Goal: Task Accomplishment & Management: Complete application form

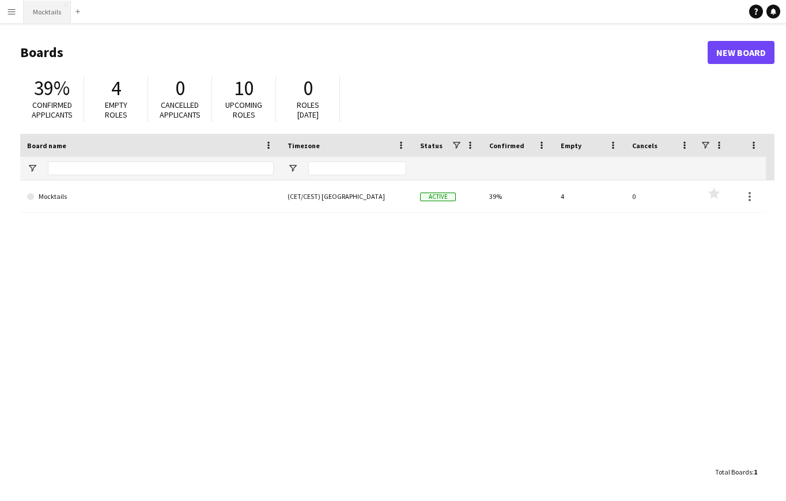
click at [40, 17] on button "Mocktails Close" at bounding box center [47, 12] width 47 height 22
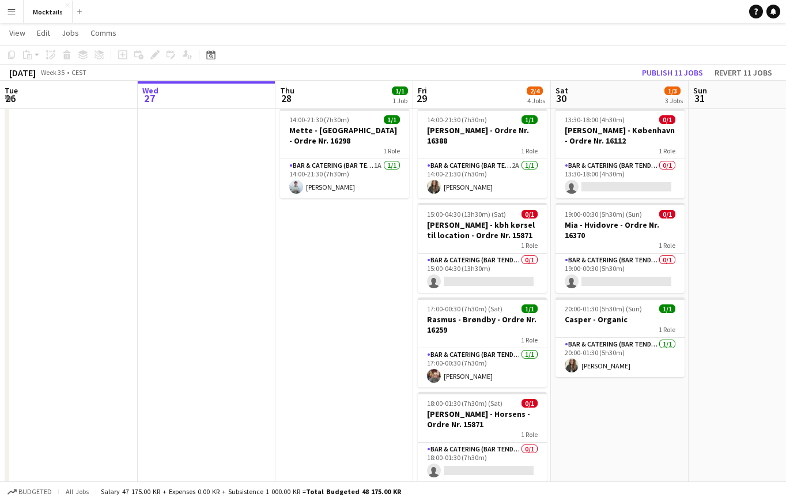
scroll to position [26, 0]
click at [478, 450] on app-card-role "Bar & Catering (Bar Tender) 0/1 18:00-01:30 (7h30m) single-neutral-actions" at bounding box center [482, 461] width 129 height 39
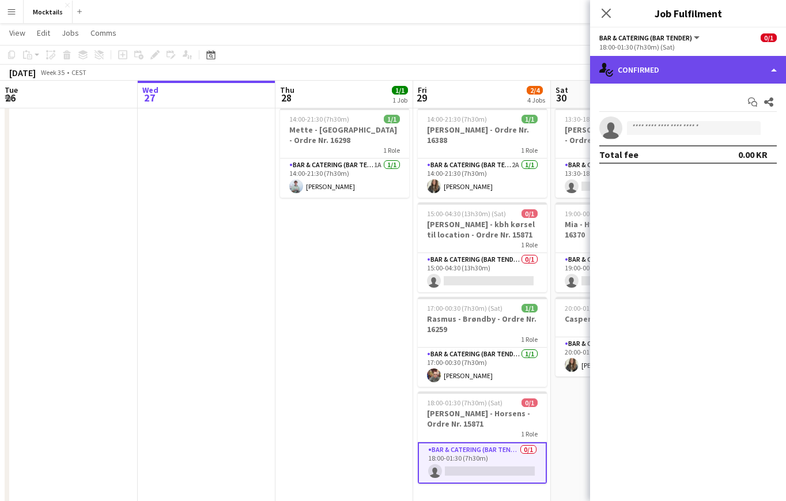
click at [657, 67] on div "single-neutral-actions-check-2 Confirmed" at bounding box center [688, 70] width 196 height 28
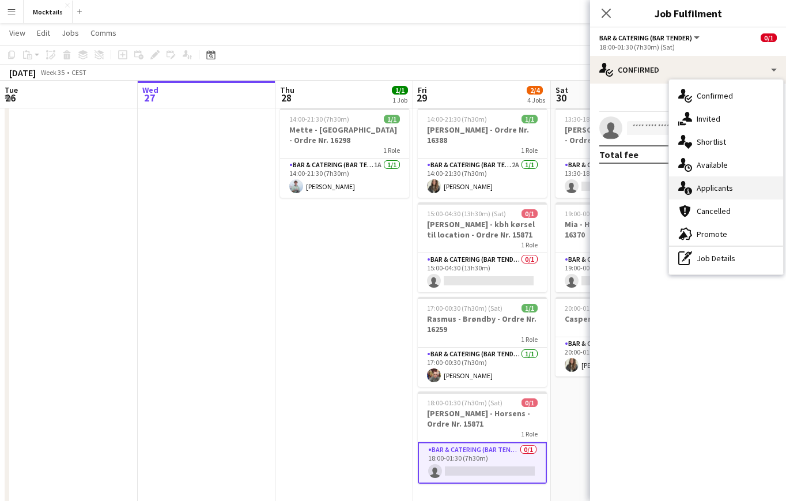
click at [714, 184] on div "single-neutral-actions-information Applicants" at bounding box center [726, 187] width 114 height 23
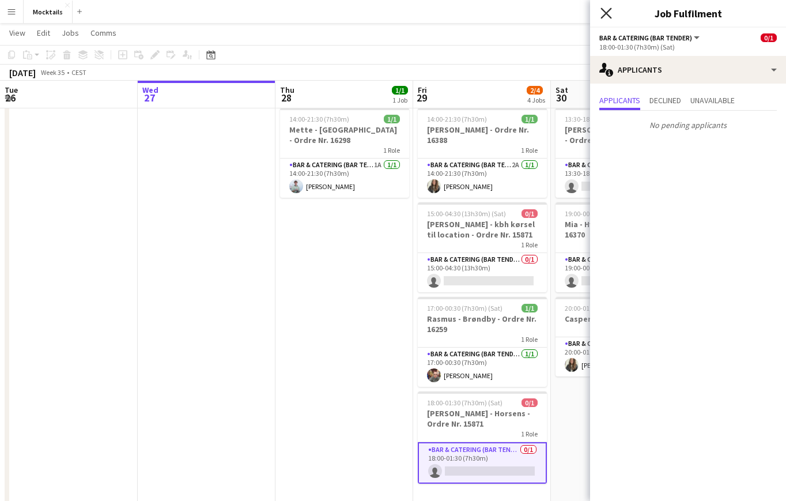
click at [608, 11] on icon "Close pop-in" at bounding box center [606, 12] width 11 height 11
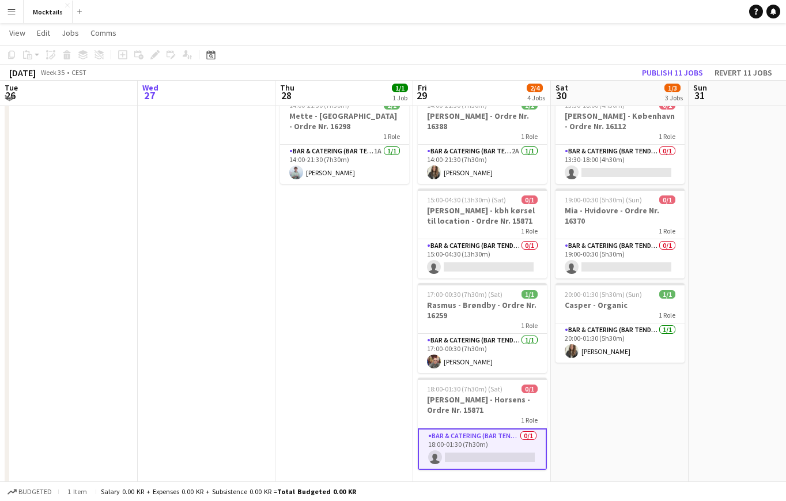
scroll to position [43, 0]
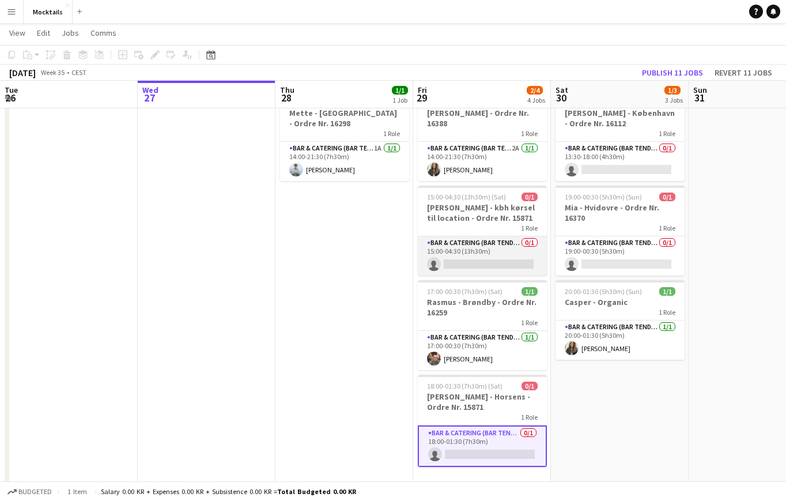
click at [473, 262] on app-card-role "Bar & Catering (Bar Tender) 0/1 15:00-04:30 (13h30m) single-neutral-actions" at bounding box center [482, 255] width 129 height 39
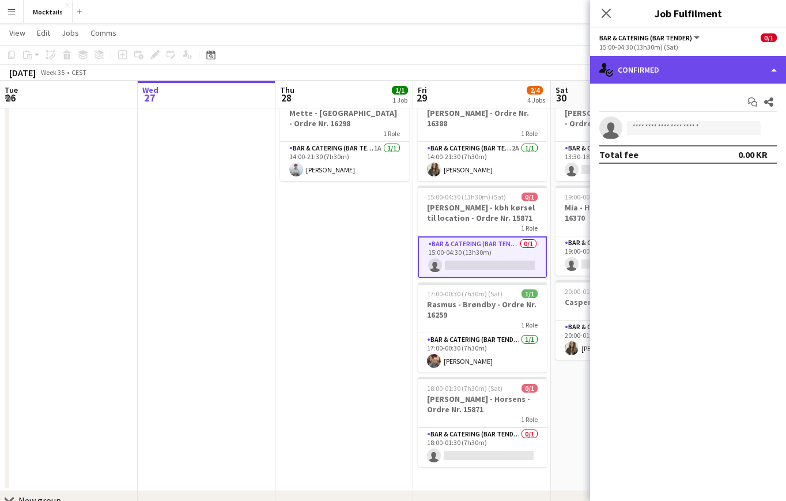
click at [672, 71] on div "single-neutral-actions-check-2 Confirmed" at bounding box center [688, 70] width 196 height 28
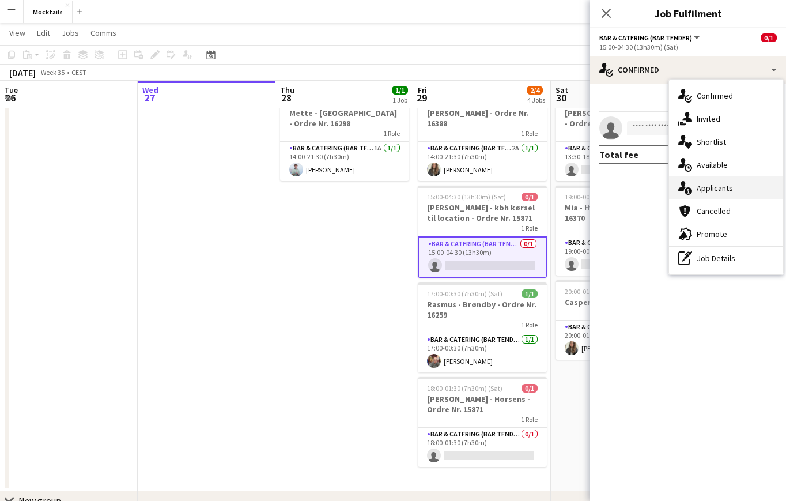
click at [711, 191] on div "single-neutral-actions-information Applicants" at bounding box center [726, 187] width 114 height 23
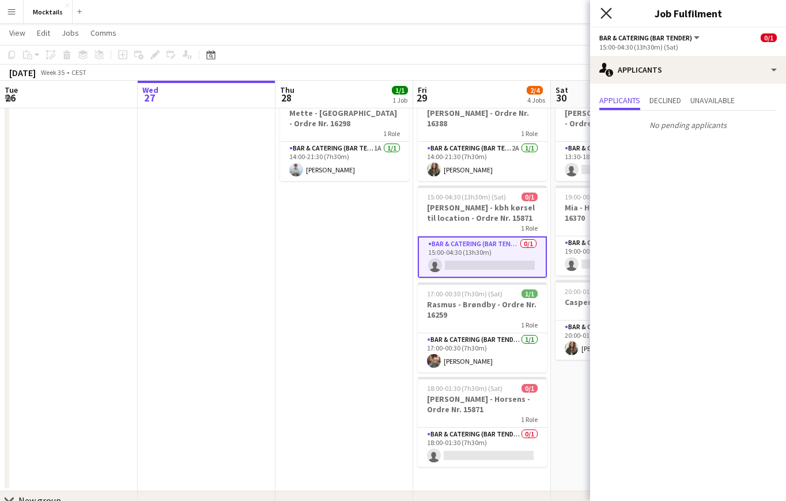
click at [606, 12] on icon at bounding box center [606, 12] width 11 height 11
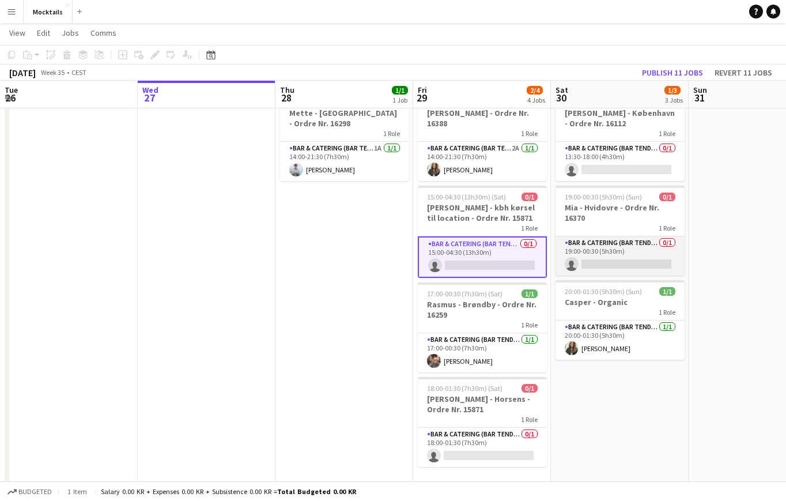
click at [621, 249] on app-card-role "Bar & Catering (Bar Tender) 0/1 19:00-00:30 (5h30m) single-neutral-actions" at bounding box center [620, 255] width 129 height 39
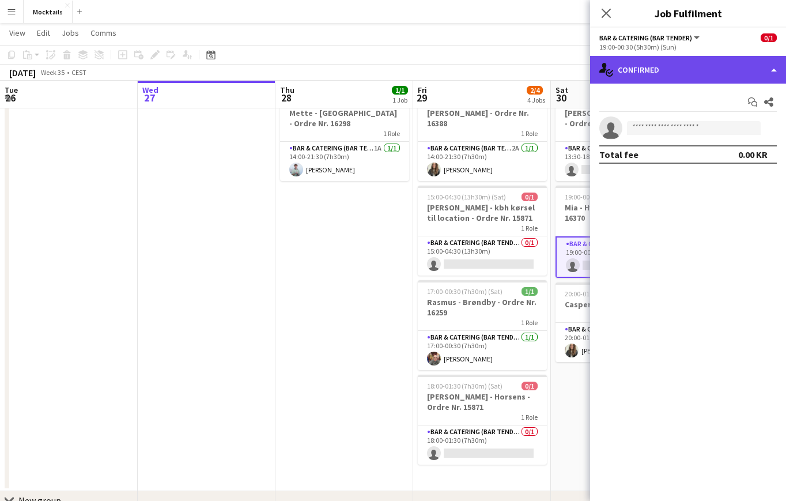
click at [701, 75] on div "single-neutral-actions-check-2 Confirmed" at bounding box center [688, 70] width 196 height 28
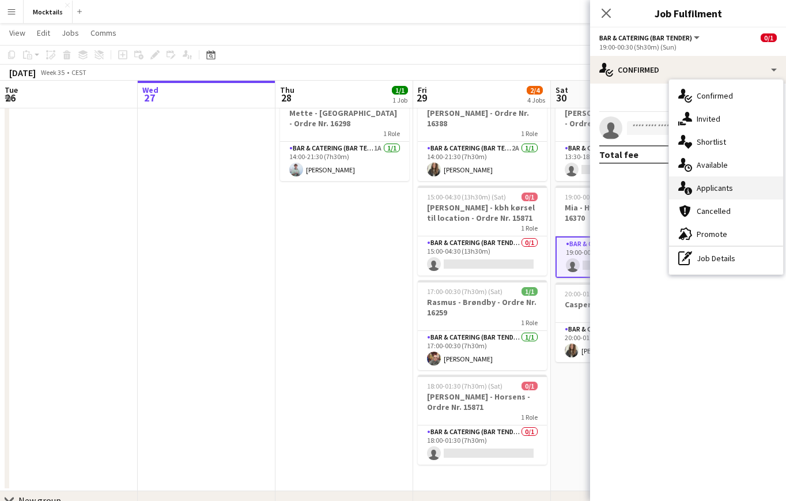
click at [730, 190] on div "single-neutral-actions-information Applicants" at bounding box center [726, 187] width 114 height 23
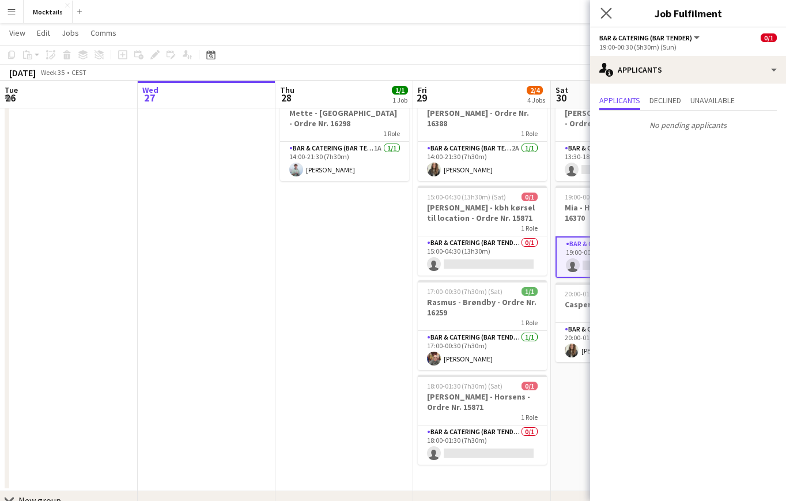
click at [605, 18] on icon "Close pop-in" at bounding box center [606, 12] width 11 height 11
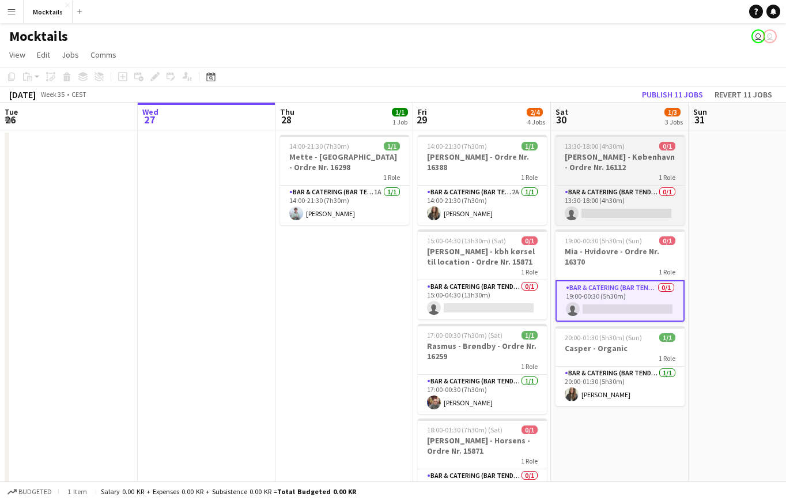
scroll to position [0, 0]
click at [606, 198] on app-card-role "Bar & Catering (Bar Tender) 0/1 13:30-18:00 (4h30m) single-neutral-actions" at bounding box center [620, 205] width 129 height 39
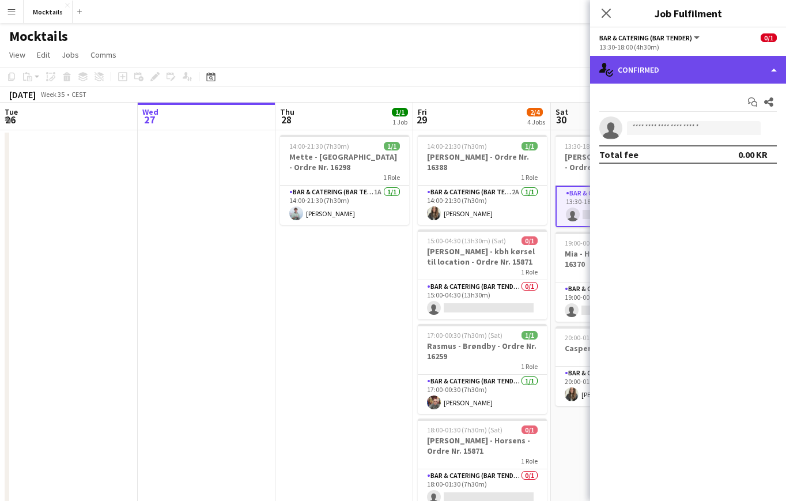
click at [684, 68] on div "single-neutral-actions-check-2 Confirmed" at bounding box center [688, 70] width 196 height 28
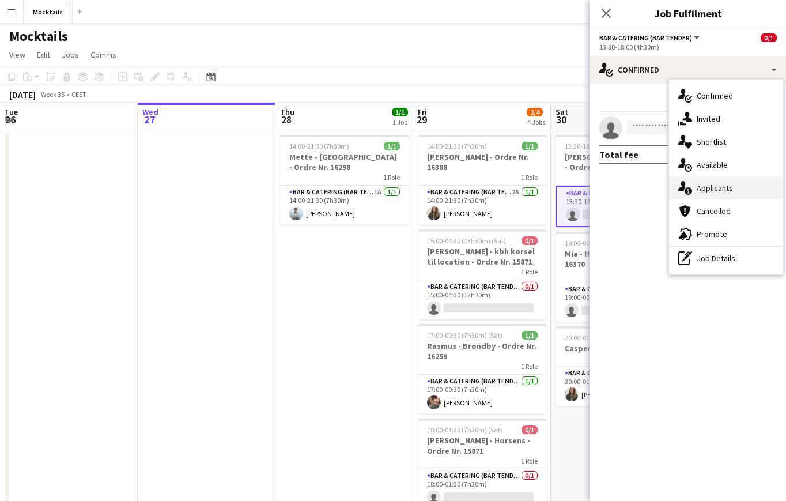
click at [713, 184] on div "single-neutral-actions-information Applicants" at bounding box center [726, 187] width 114 height 23
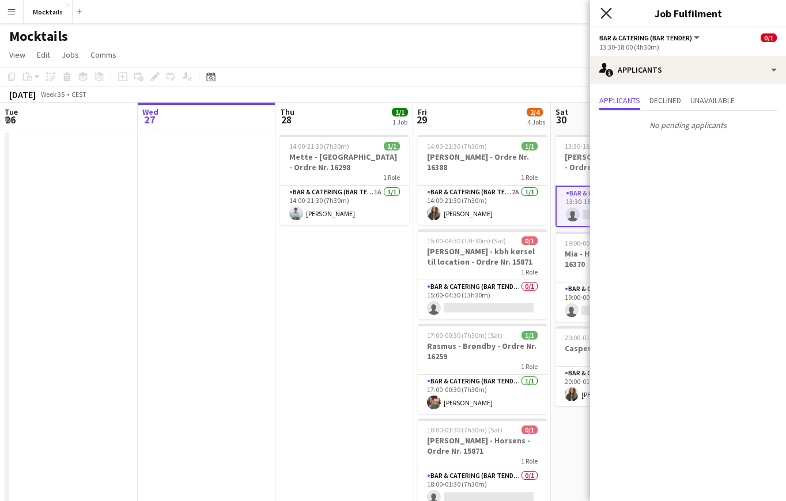
click at [602, 9] on icon at bounding box center [606, 12] width 11 height 11
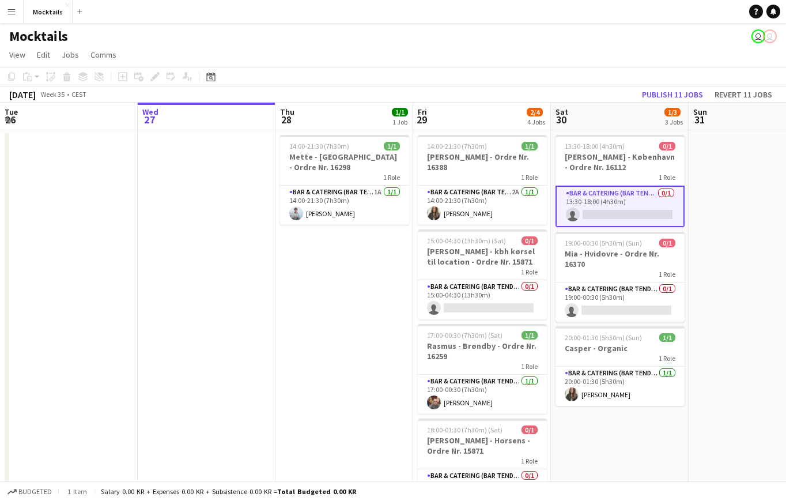
click at [727, 257] on app-date-cell at bounding box center [758, 332] width 138 height 405
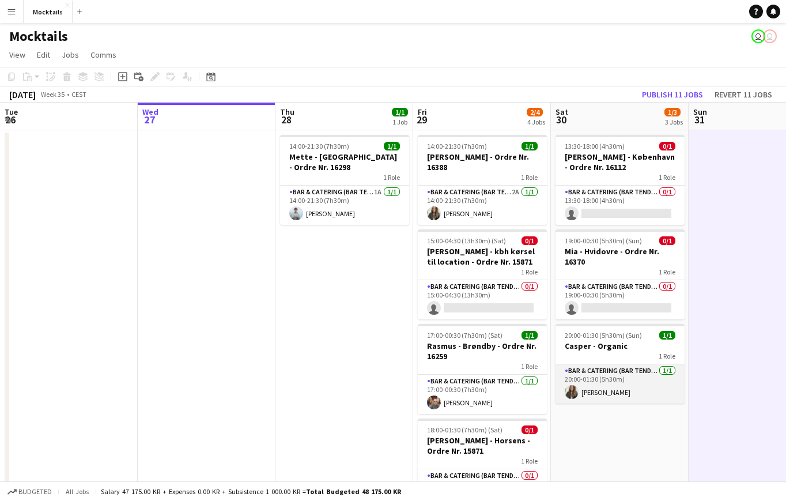
click at [632, 388] on app-card-role "Bar & Catering (Bar Tender) [DATE] 20:00-01:30 (5h30m) [PERSON_NAME]" at bounding box center [620, 383] width 129 height 39
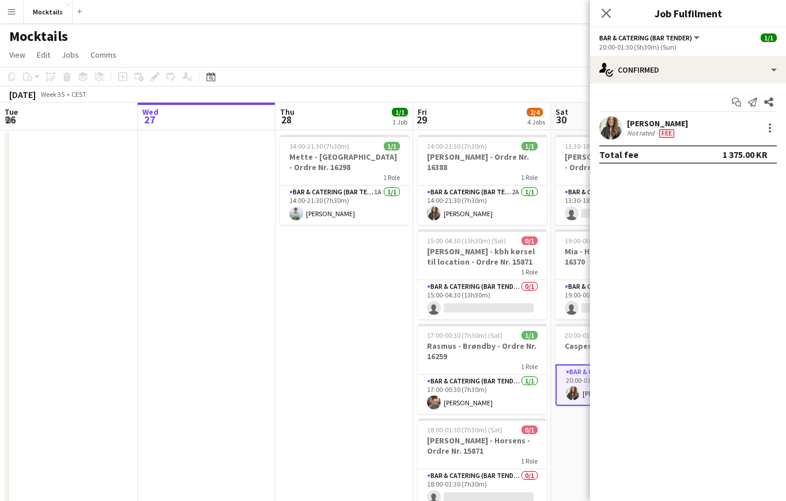
click at [605, 13] on icon "Close pop-in" at bounding box center [606, 13] width 9 height 9
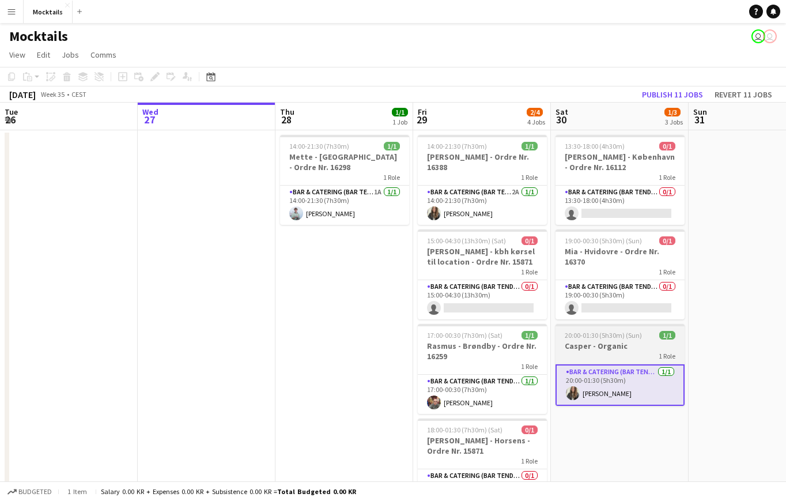
click at [607, 349] on h3 "Casper - Organic" at bounding box center [620, 346] width 129 height 10
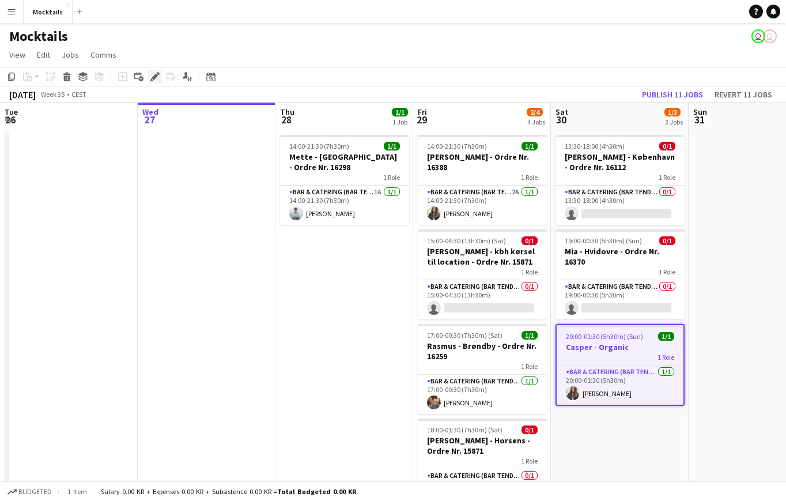
click at [153, 75] on icon "Edit" at bounding box center [154, 76] width 9 height 9
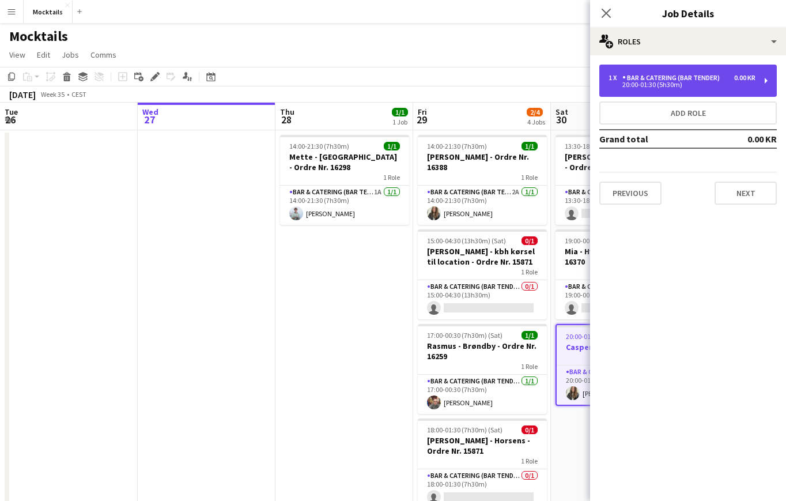
click at [665, 84] on div "20:00-01:30 (5h30m)" at bounding box center [682, 85] width 147 height 6
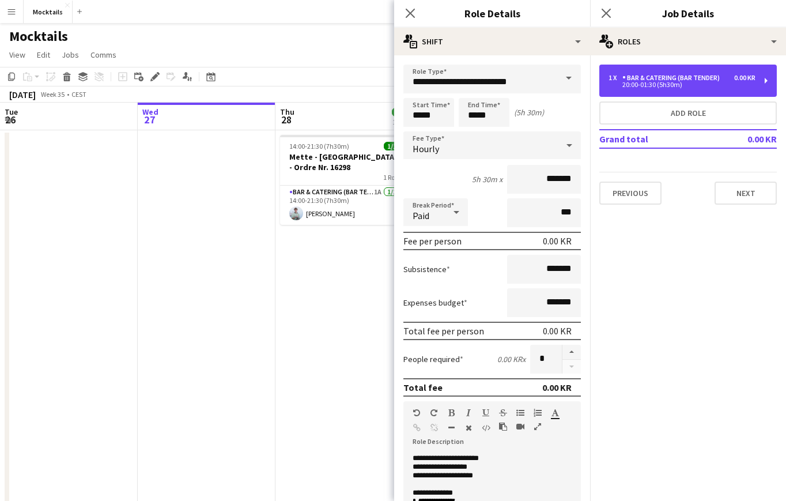
scroll to position [20, 0]
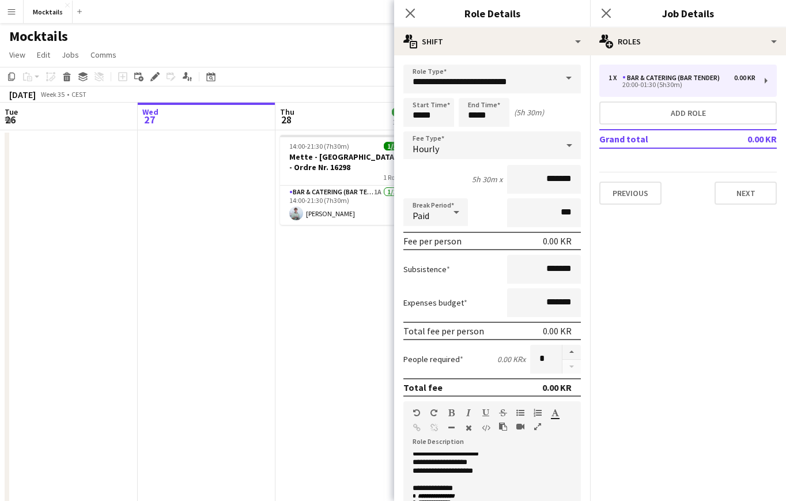
click at [459, 472] on p "**********" at bounding box center [492, 471] width 159 height 9
click at [427, 116] on input "*****" at bounding box center [429, 112] width 51 height 29
click at [440, 92] on div at bounding box center [440, 92] width 23 height 12
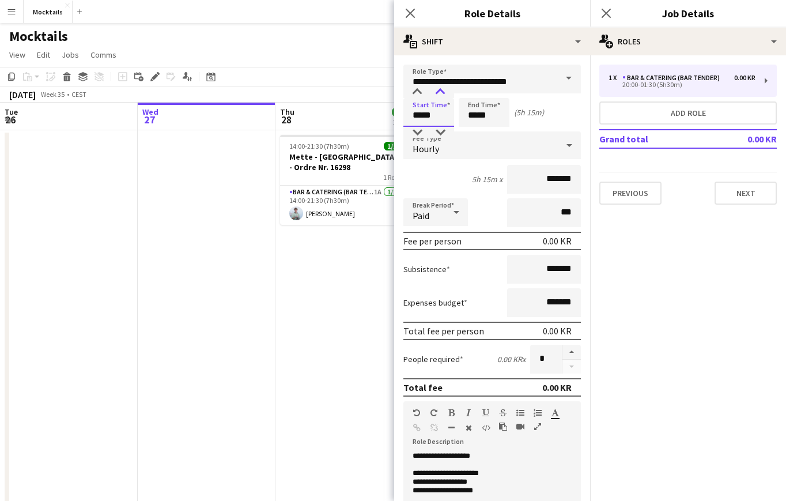
type input "*****"
click at [440, 92] on div at bounding box center [440, 92] width 23 height 12
click at [564, 115] on div "Start Time ***** End Time ***** (5h)" at bounding box center [493, 112] width 178 height 29
click at [472, 113] on input "*****" at bounding box center [484, 112] width 51 height 29
click at [474, 92] on div at bounding box center [472, 92] width 23 height 12
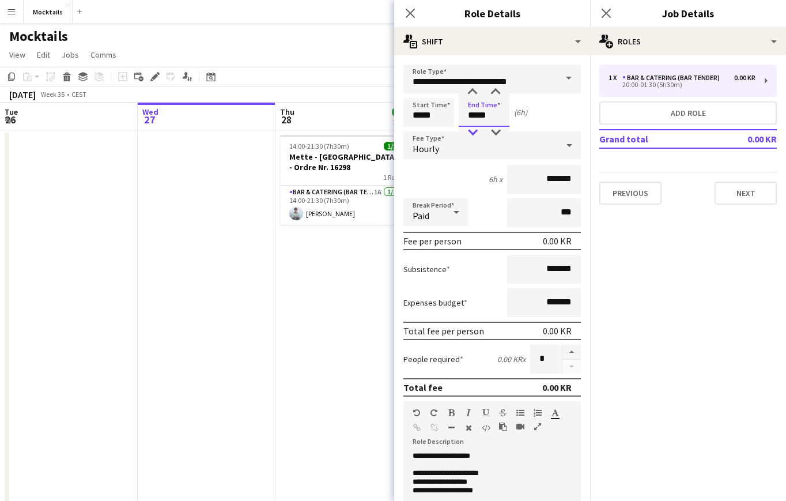
click at [474, 130] on div at bounding box center [472, 133] width 23 height 12
type input "*****"
click at [498, 97] on div at bounding box center [495, 92] width 23 height 12
click at [483, 492] on p "**********" at bounding box center [492, 491] width 159 height 9
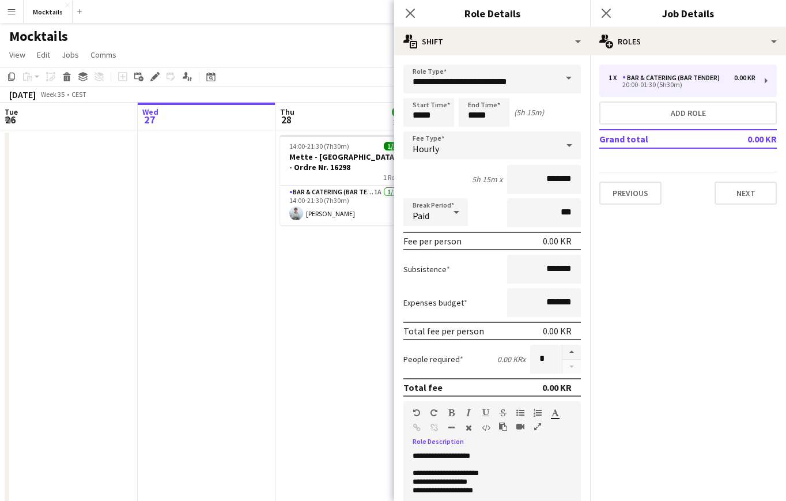
click at [522, 491] on p "**********" at bounding box center [492, 491] width 159 height 9
click at [405, 11] on icon "Close pop-in" at bounding box center [410, 12] width 11 height 11
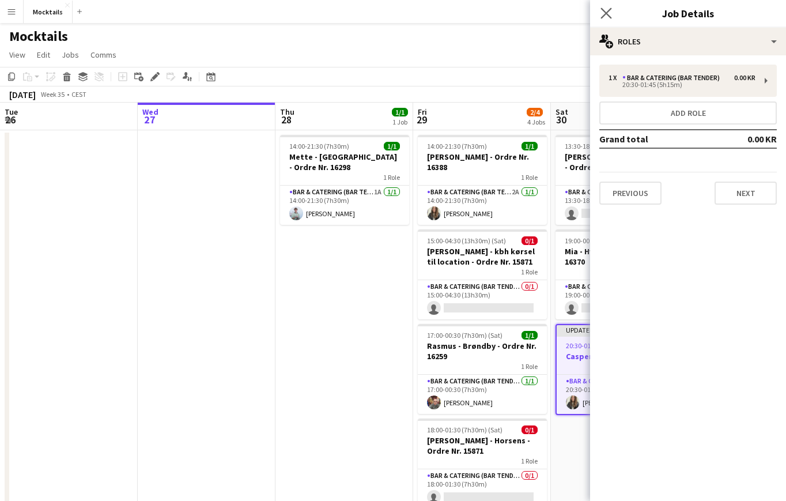
click at [605, 20] on app-icon "Close pop-in" at bounding box center [606, 13] width 17 height 17
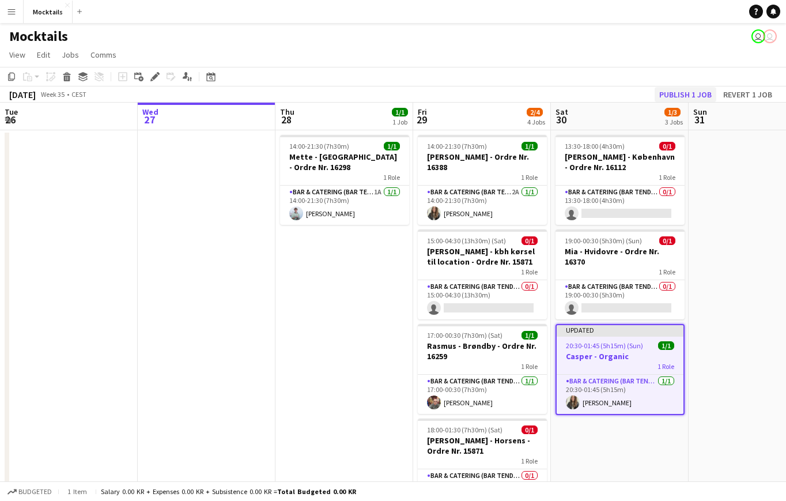
click at [702, 95] on button "Publish 1 job" at bounding box center [686, 94] width 62 height 15
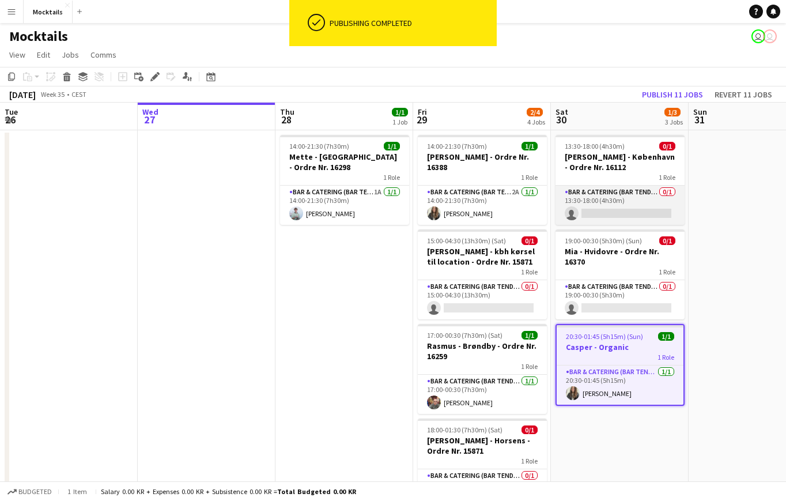
scroll to position [2, 0]
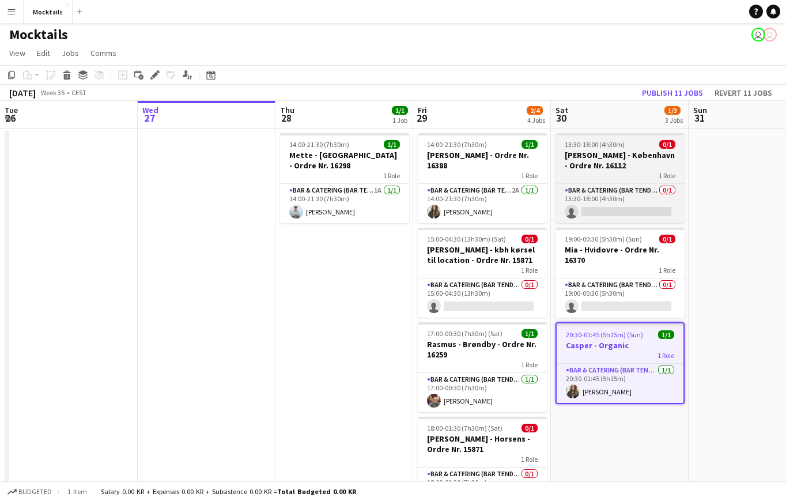
click at [620, 167] on h3 "[PERSON_NAME] - København - Ordre Nr. 16112" at bounding box center [620, 160] width 129 height 21
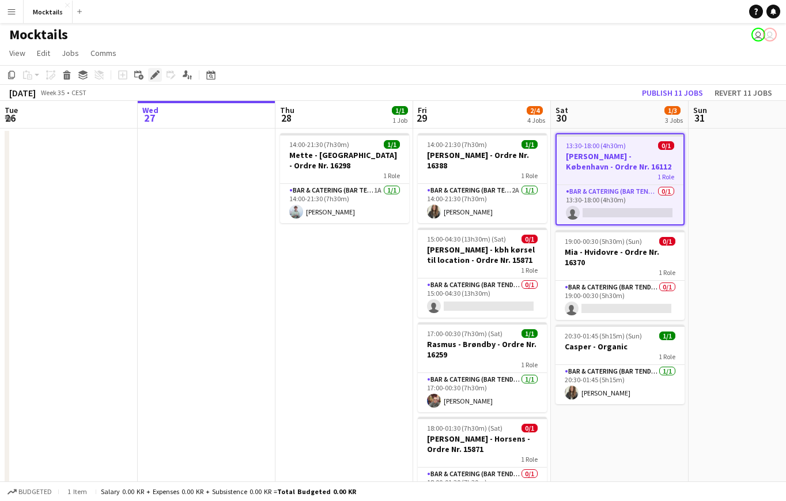
click at [150, 73] on div "Edit" at bounding box center [155, 75] width 14 height 14
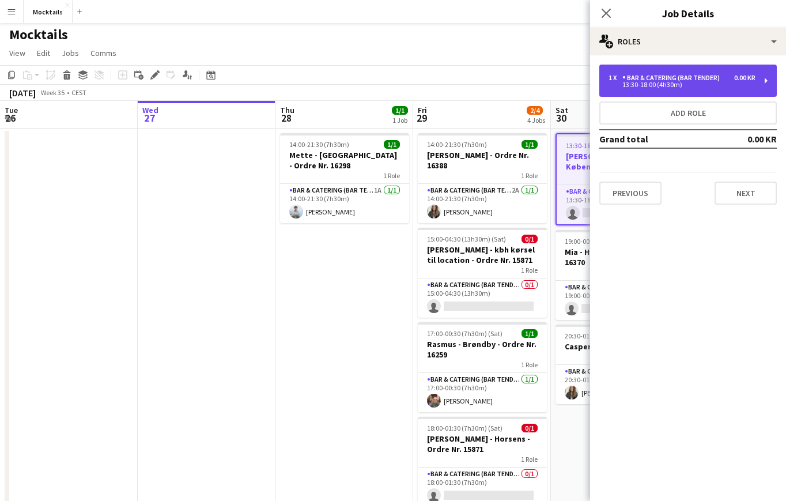
click at [652, 74] on div "Bar & Catering (Bar Tender)" at bounding box center [674, 78] width 102 height 8
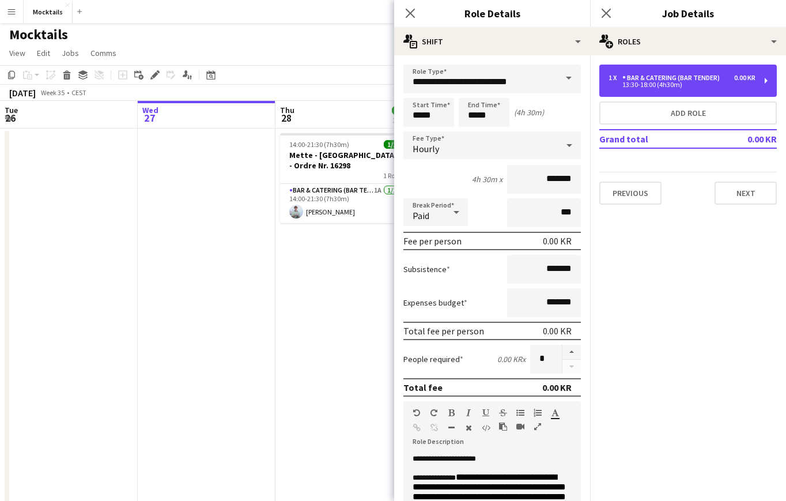
scroll to position [25, 0]
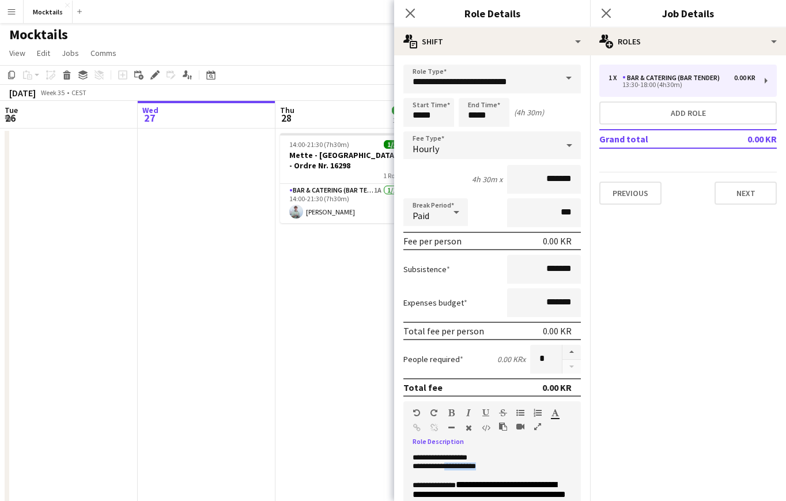
drag, startPoint x: 447, startPoint y: 466, endPoint x: 488, endPoint y: 466, distance: 40.4
click at [488, 466] on p "**********" at bounding box center [492, 466] width 159 height 9
click at [499, 465] on p "**********" at bounding box center [492, 466] width 159 height 9
click at [322, 360] on app-date-cell "14:00-21:30 (7h30m) 1/1 Mette - [GEOGRAPHIC_DATA] - Ordre Nr. 16298 1 Role Bar …" at bounding box center [345, 331] width 138 height 405
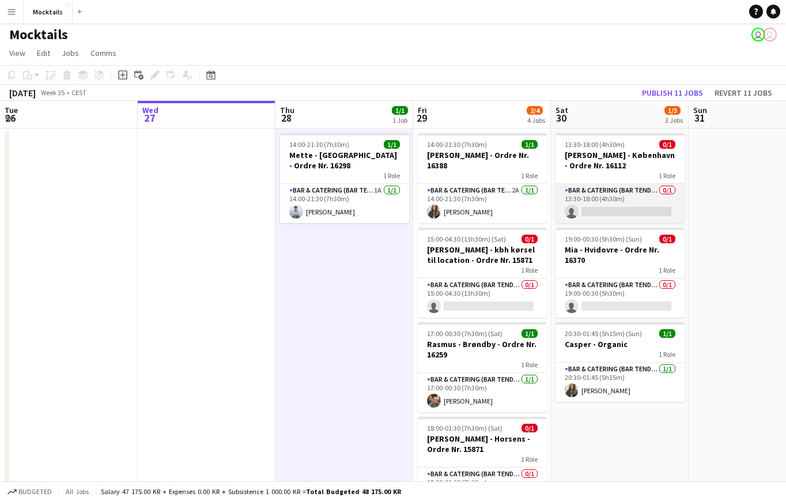
click at [626, 206] on app-card-role "Bar & Catering (Bar Tender) 0/1 13:30-18:00 (4h30m) single-neutral-actions" at bounding box center [620, 203] width 129 height 39
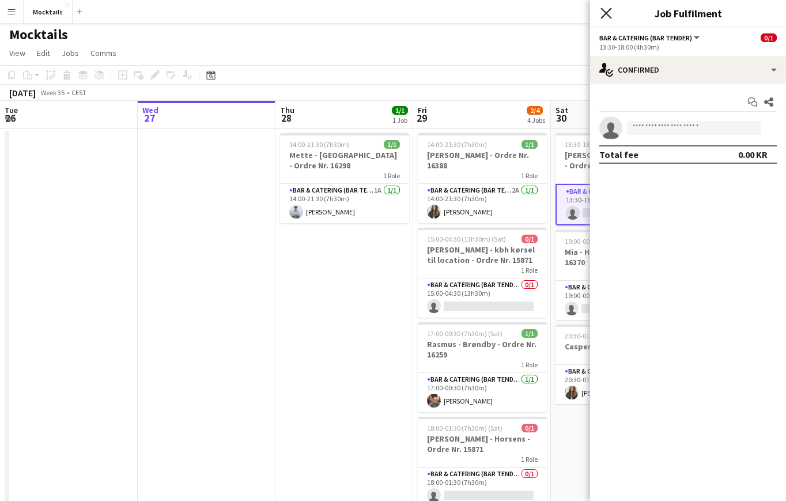
click at [607, 8] on icon "Close pop-in" at bounding box center [606, 12] width 11 height 11
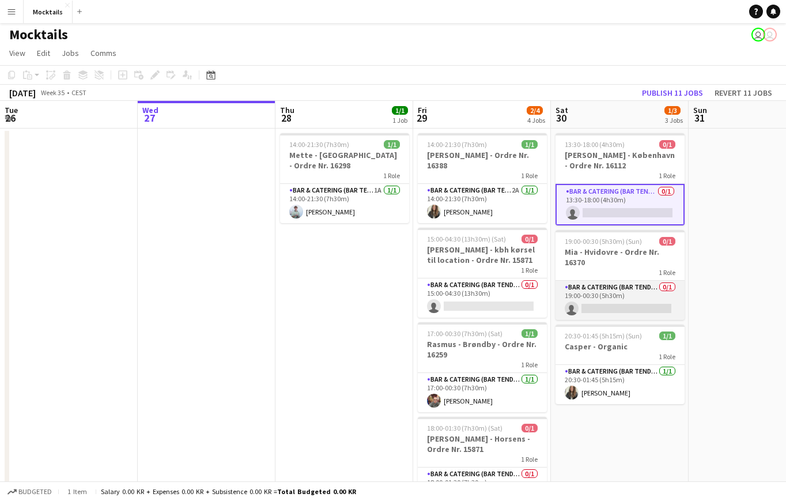
click at [634, 304] on app-card-role "Bar & Catering (Bar Tender) 0/1 19:00-00:30 (5h30m) single-neutral-actions" at bounding box center [620, 300] width 129 height 39
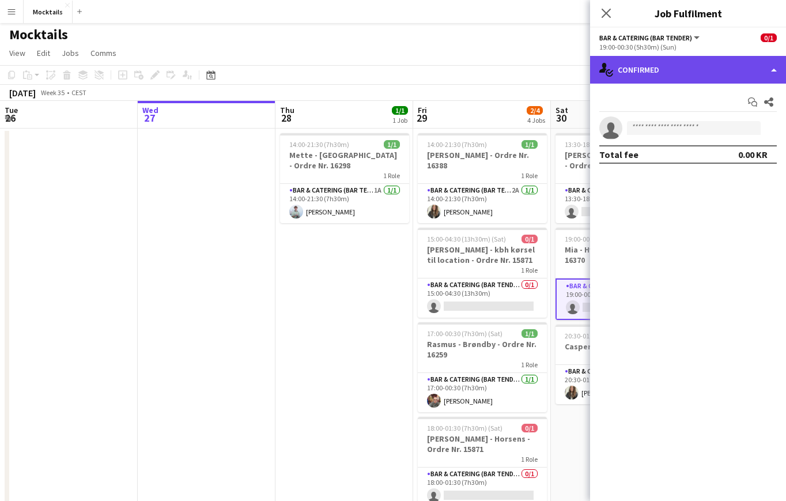
click at [700, 66] on div "single-neutral-actions-check-2 Confirmed" at bounding box center [688, 70] width 196 height 28
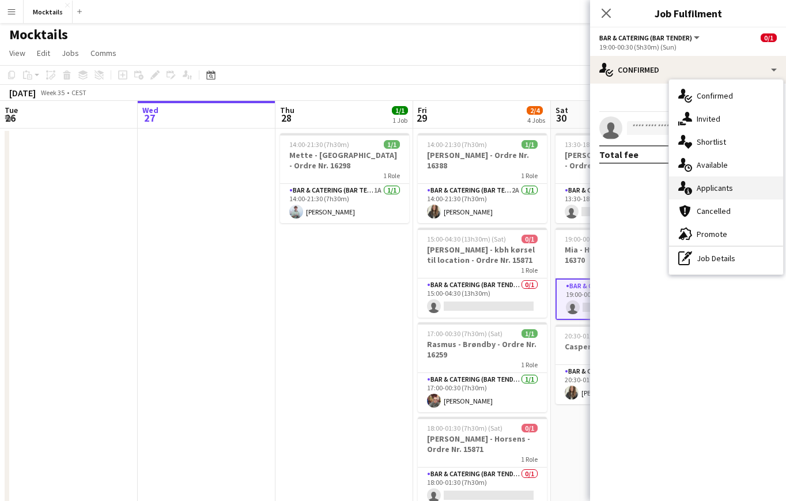
click at [748, 185] on div "single-neutral-actions-information Applicants" at bounding box center [726, 187] width 114 height 23
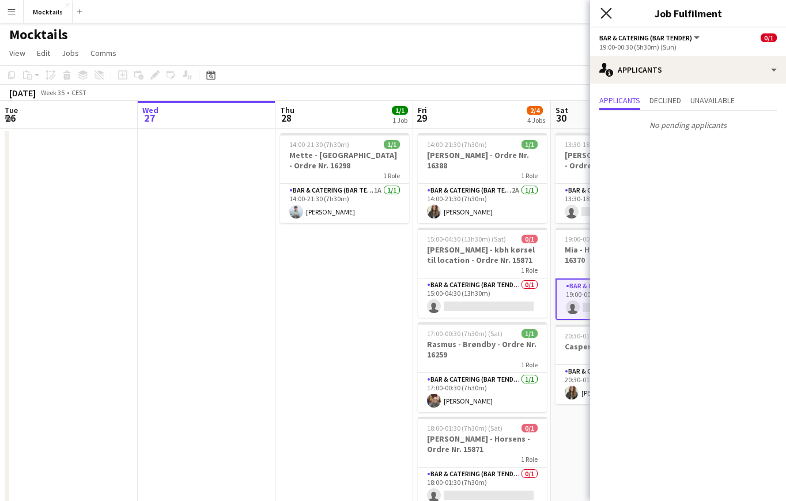
click at [605, 15] on icon at bounding box center [606, 12] width 11 height 11
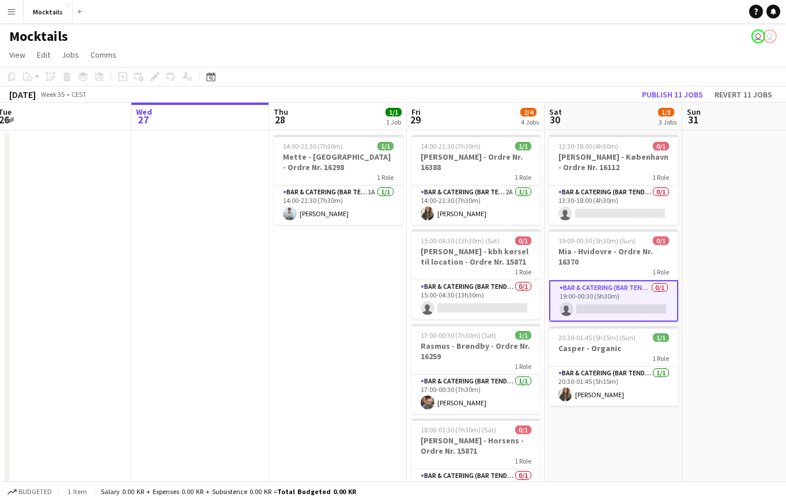
scroll to position [0, 0]
click at [594, 201] on app-card-role "Bar & Catering (Bar Tender) 0/1 13:30-18:00 (4h30m) single-neutral-actions" at bounding box center [613, 205] width 129 height 39
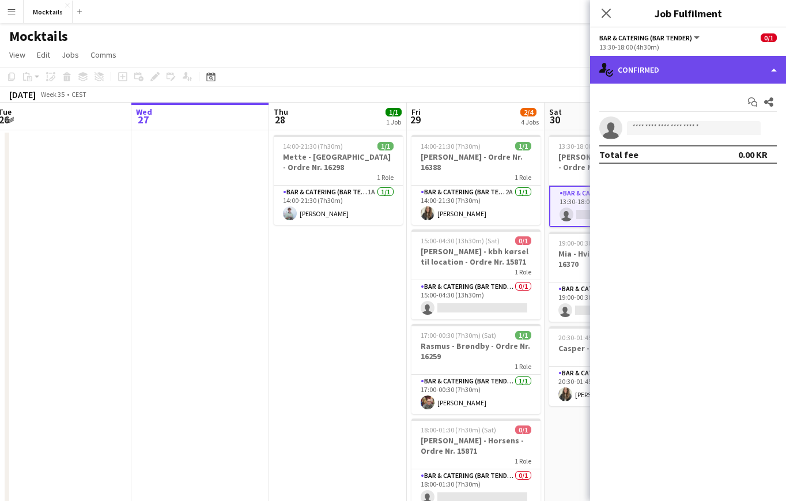
click at [685, 66] on div "single-neutral-actions-check-2 Confirmed" at bounding box center [688, 70] width 196 height 28
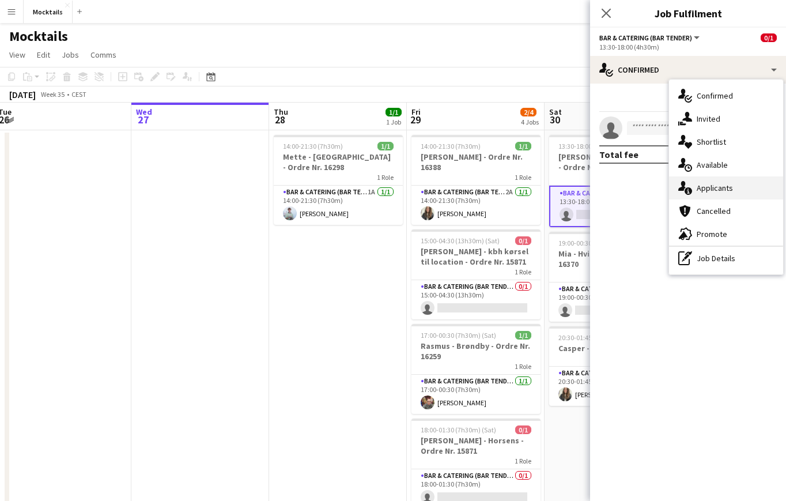
click at [730, 181] on div "single-neutral-actions-information Applicants" at bounding box center [726, 187] width 114 height 23
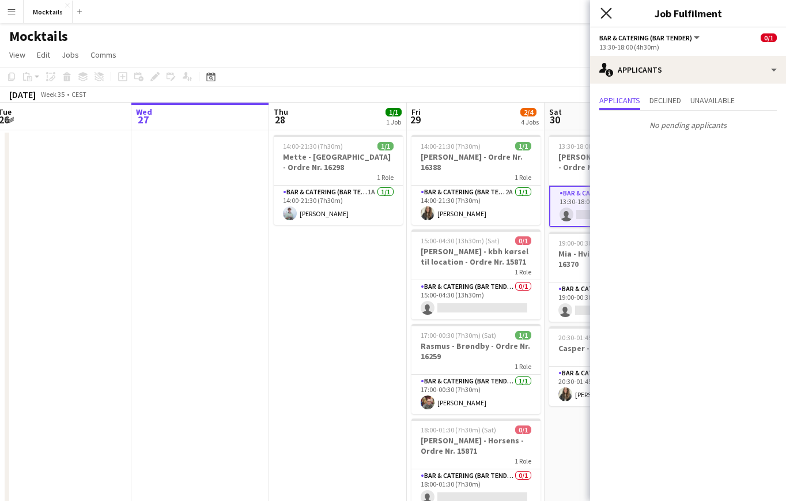
click at [605, 11] on icon at bounding box center [606, 12] width 11 height 11
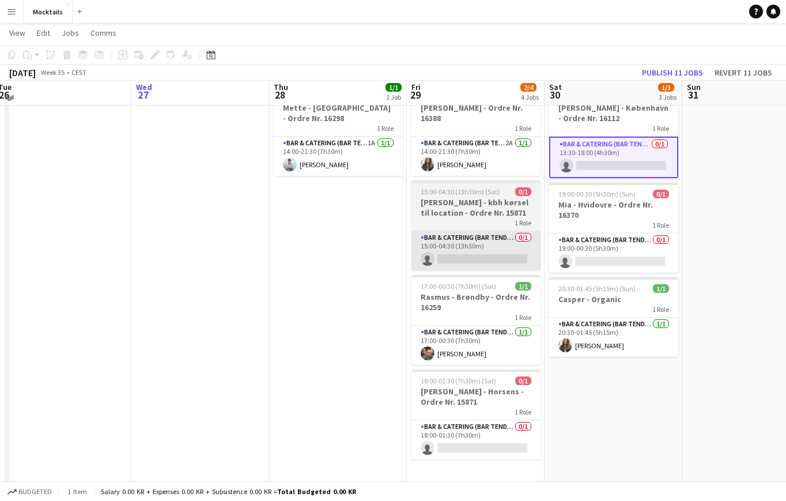
scroll to position [49, 0]
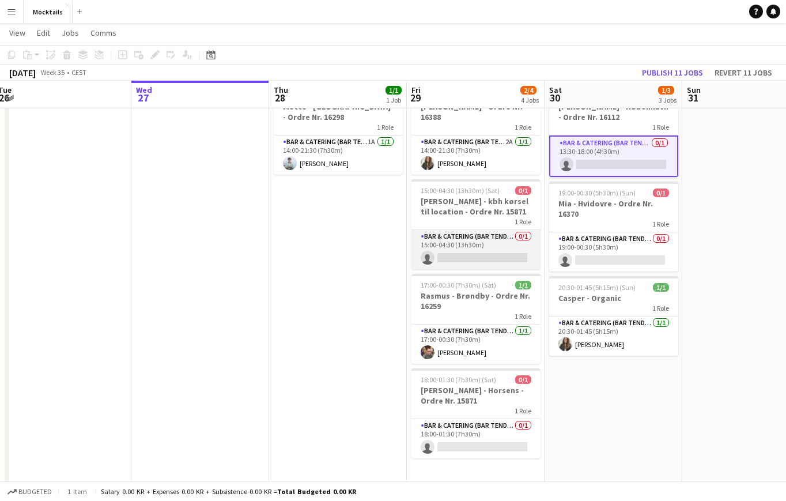
click at [457, 240] on app-card-role "Bar & Catering (Bar Tender) 0/1 15:00-04:30 (13h30m) single-neutral-actions" at bounding box center [476, 249] width 129 height 39
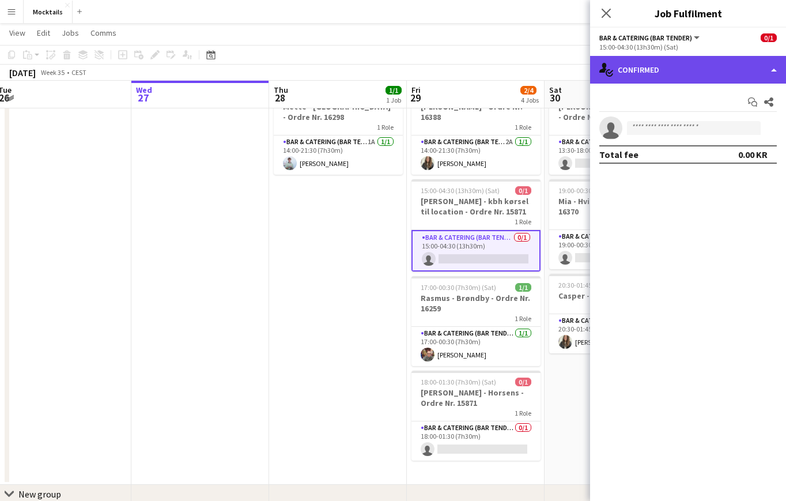
click at [658, 68] on div "single-neutral-actions-check-2 Confirmed" at bounding box center [688, 70] width 196 height 28
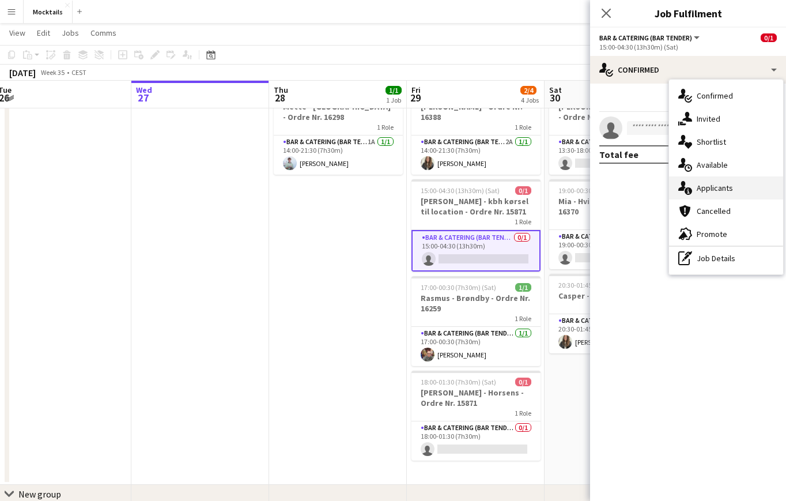
click at [708, 190] on div "single-neutral-actions-information Applicants" at bounding box center [726, 187] width 114 height 23
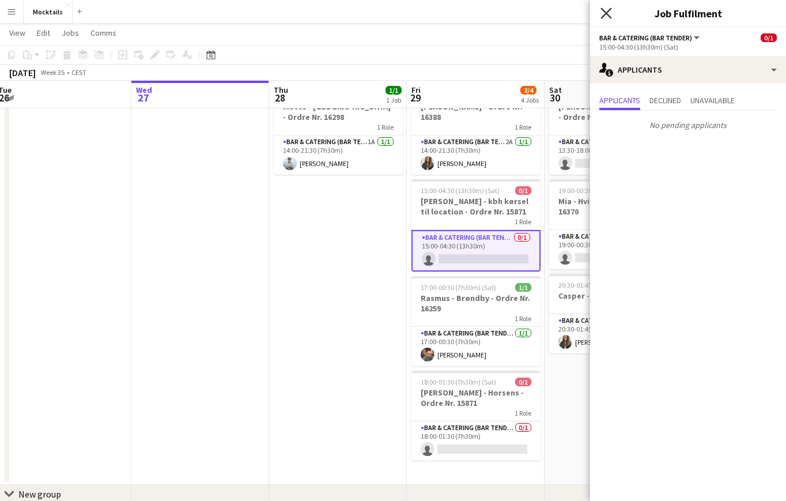
click at [606, 12] on icon "Close pop-in" at bounding box center [606, 12] width 11 height 11
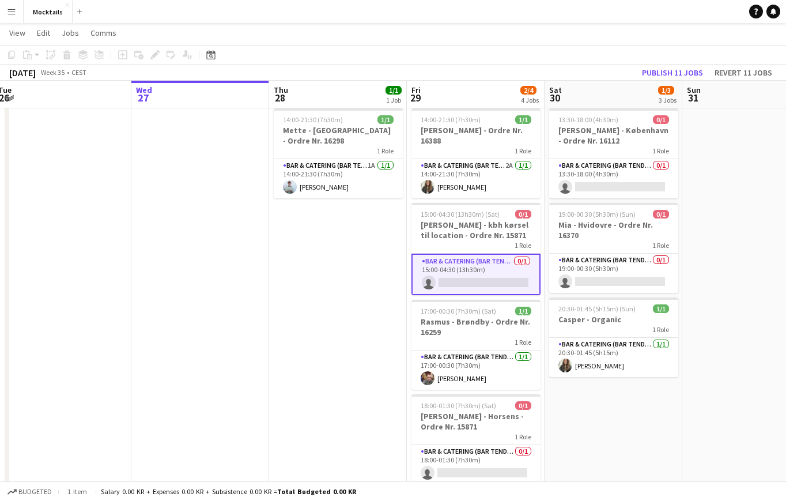
scroll to position [15, 0]
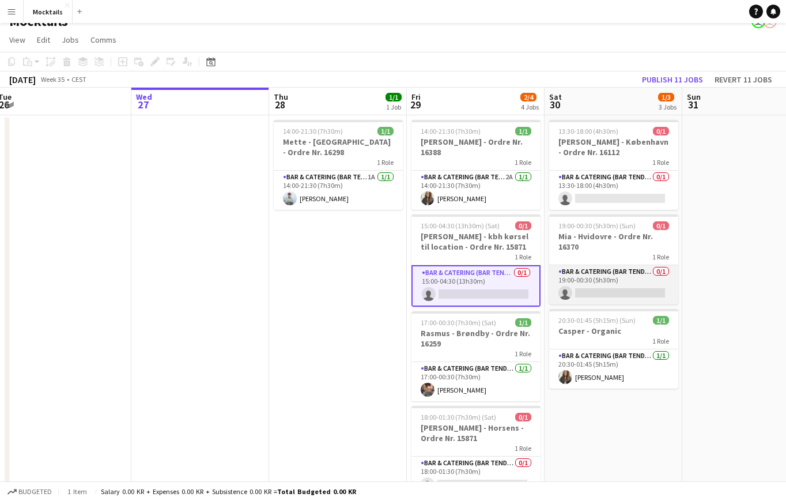
click at [722, 269] on app-date-cell at bounding box center [752, 317] width 138 height 405
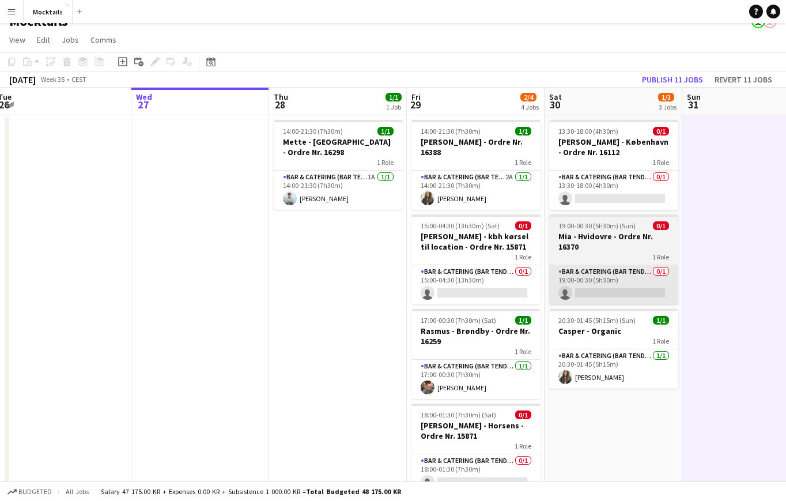
drag, startPoint x: 644, startPoint y: 266, endPoint x: 631, endPoint y: 282, distance: 20.5
click at [631, 282] on app-card-role "Bar & Catering (Bar Tender) 0/1 19:00-00:30 (5h30m) single-neutral-actions" at bounding box center [613, 284] width 129 height 39
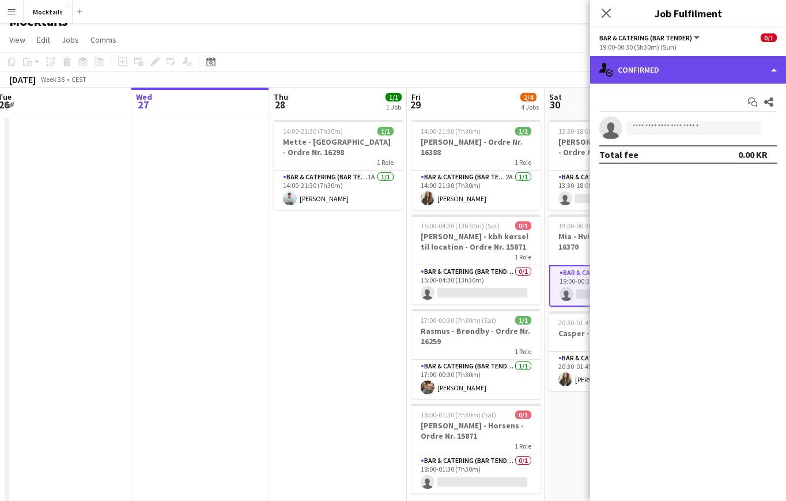
drag, startPoint x: 631, startPoint y: 282, endPoint x: 682, endPoint y: 66, distance: 221.5
click at [682, 66] on div "single-neutral-actions-check-2 Confirmed" at bounding box center [688, 70] width 196 height 28
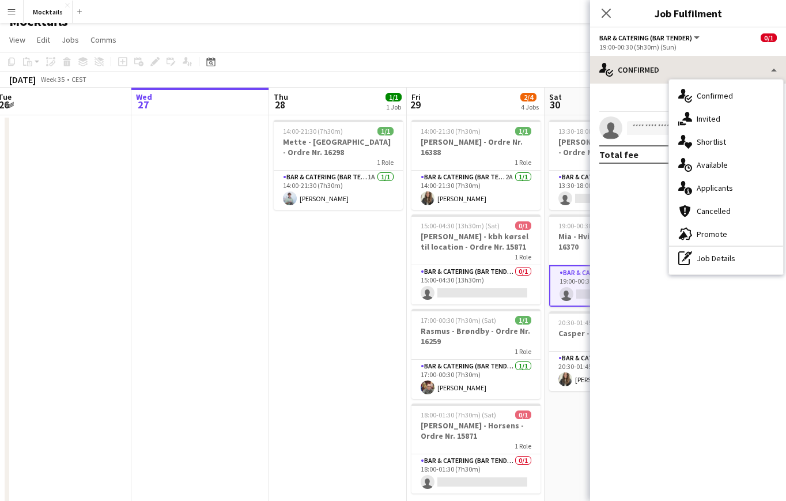
click at [715, 184] on div "single-neutral-actions-information Applicants" at bounding box center [726, 187] width 114 height 23
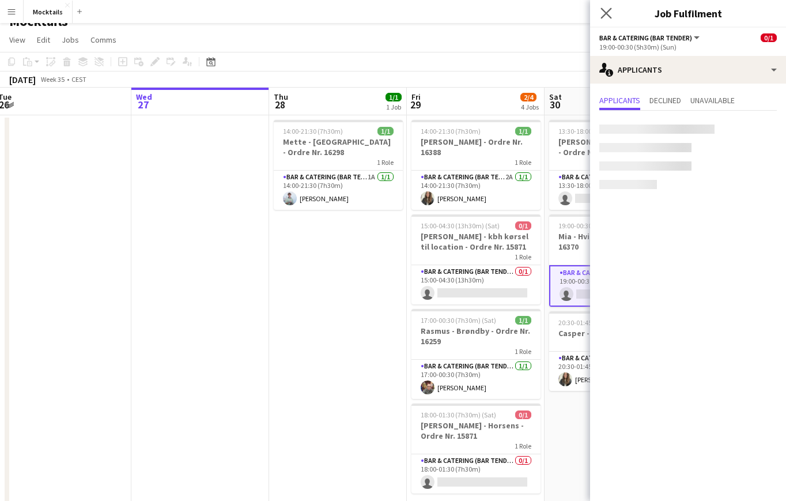
drag, startPoint x: 682, startPoint y: 66, endPoint x: 606, endPoint y: 7, distance: 95.7
click at [606, 7] on app-icon "Close pop-in" at bounding box center [606, 13] width 17 height 17
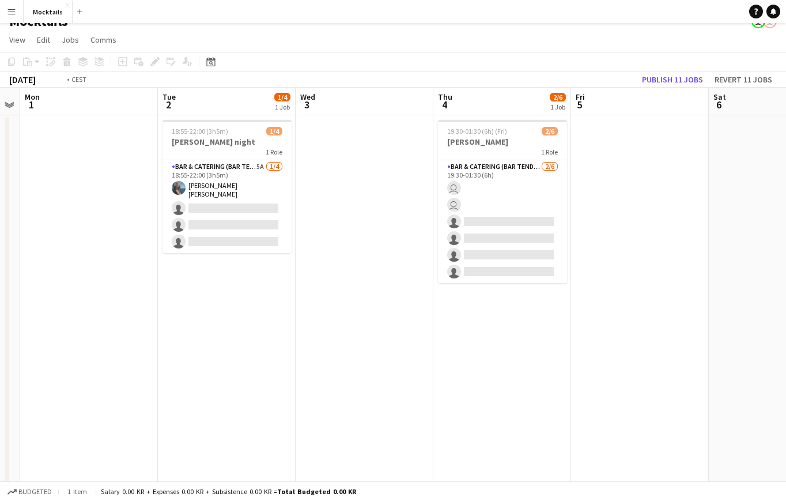
scroll to position [0, 416]
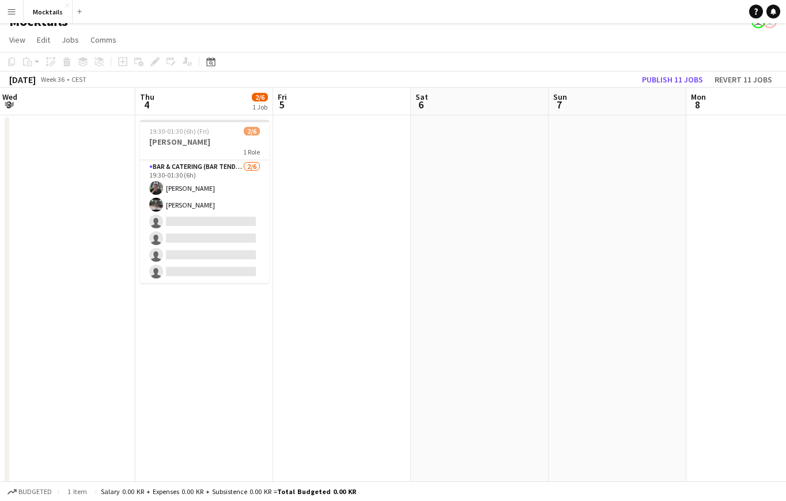
click at [7, 13] on app-icon "Menu" at bounding box center [11, 11] width 9 height 9
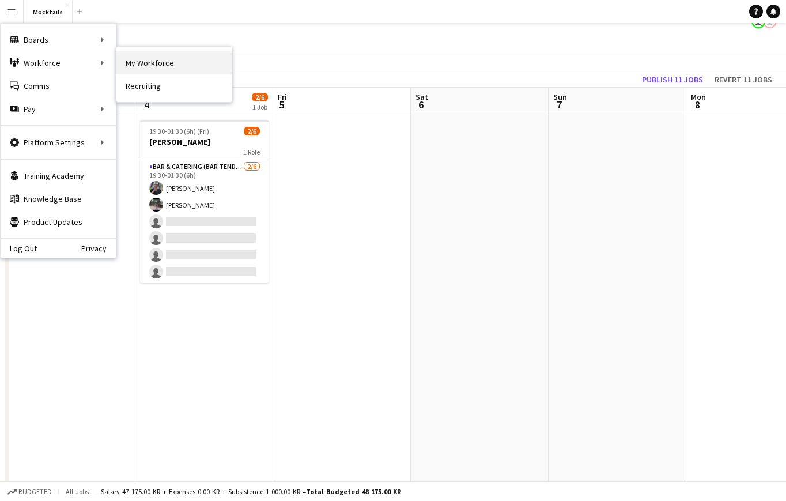
click at [138, 67] on link "My Workforce" at bounding box center [173, 62] width 115 height 23
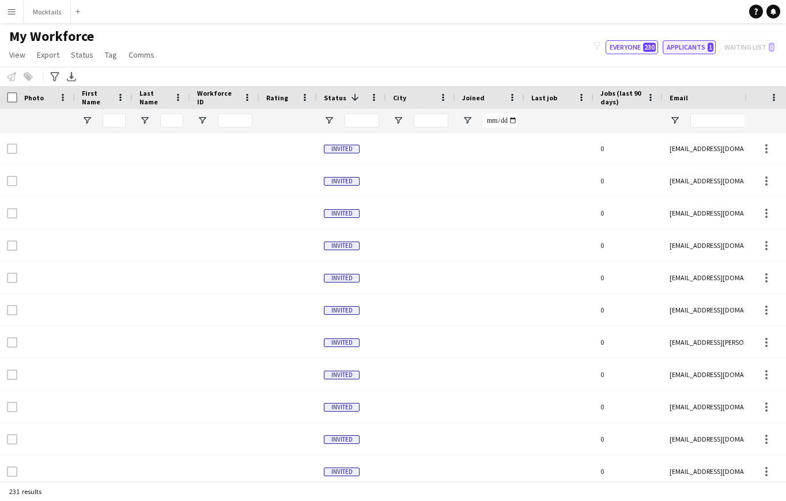
click at [692, 52] on button "Applicants 1" at bounding box center [689, 47] width 53 height 14
type input "**********"
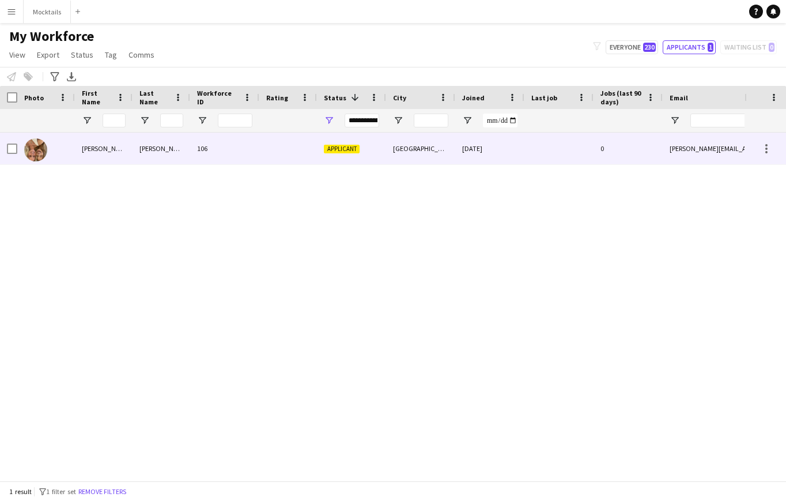
click at [114, 153] on div "[PERSON_NAME]" at bounding box center [104, 149] width 58 height 32
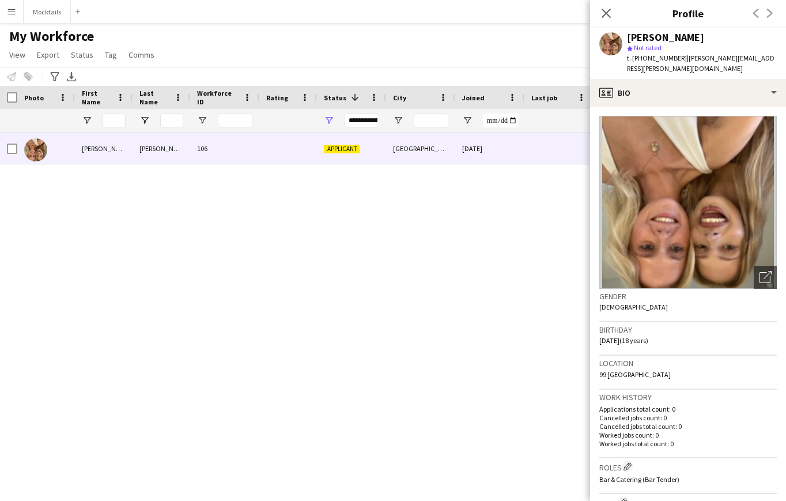
click at [714, 195] on img at bounding box center [689, 202] width 178 height 173
drag, startPoint x: 629, startPoint y: 39, endPoint x: 727, endPoint y: 38, distance: 98.0
click at [727, 38] on div "[PERSON_NAME]" at bounding box center [702, 37] width 150 height 10
copy div "[PERSON_NAME]"
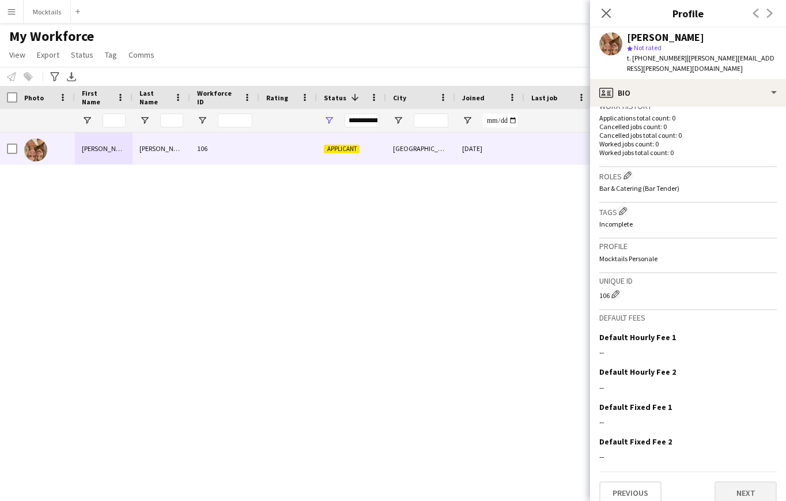
scroll to position [291, 0]
click at [743, 483] on button "Next" at bounding box center [746, 493] width 62 height 23
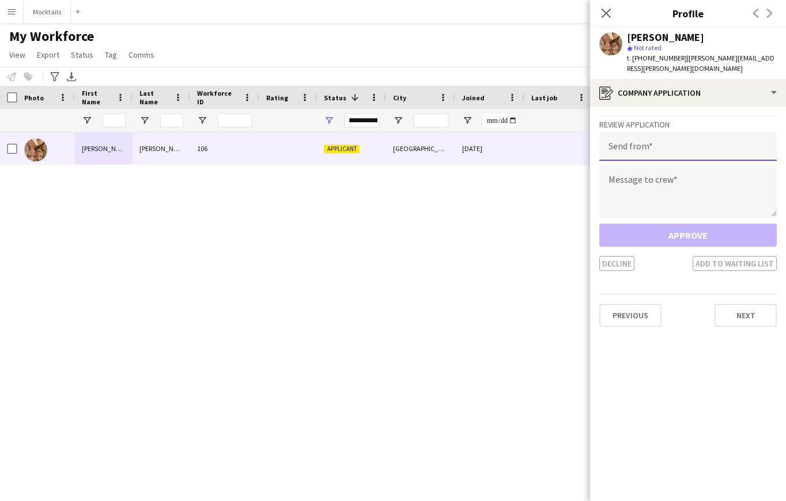
click at [668, 138] on input "email" at bounding box center [689, 146] width 178 height 29
paste input "**********"
type input "**********"
click at [661, 179] on textarea at bounding box center [689, 191] width 178 height 52
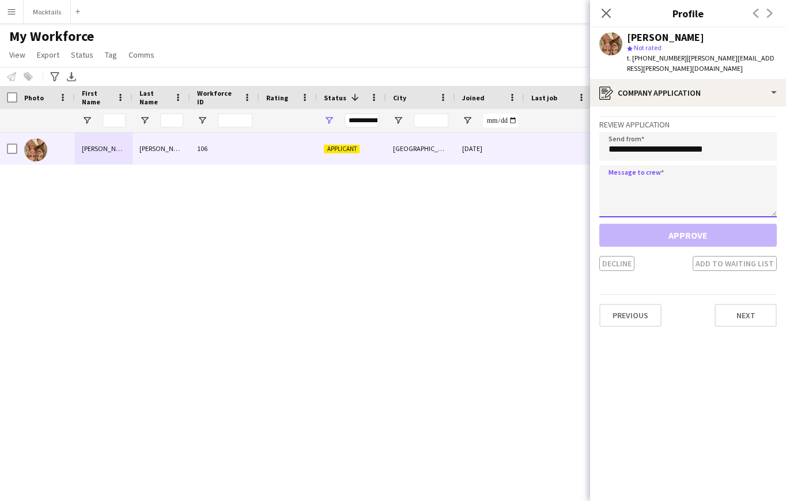
click at [661, 179] on textarea at bounding box center [689, 191] width 178 height 52
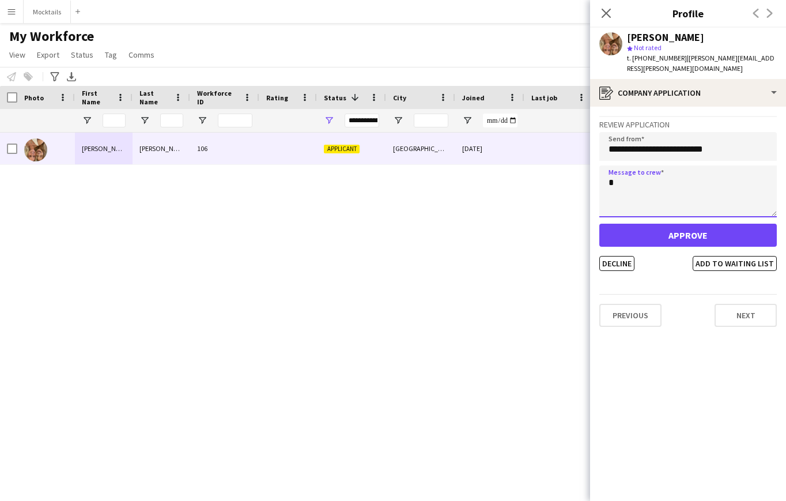
type textarea "*"
click at [702, 228] on button "Approve" at bounding box center [689, 235] width 178 height 23
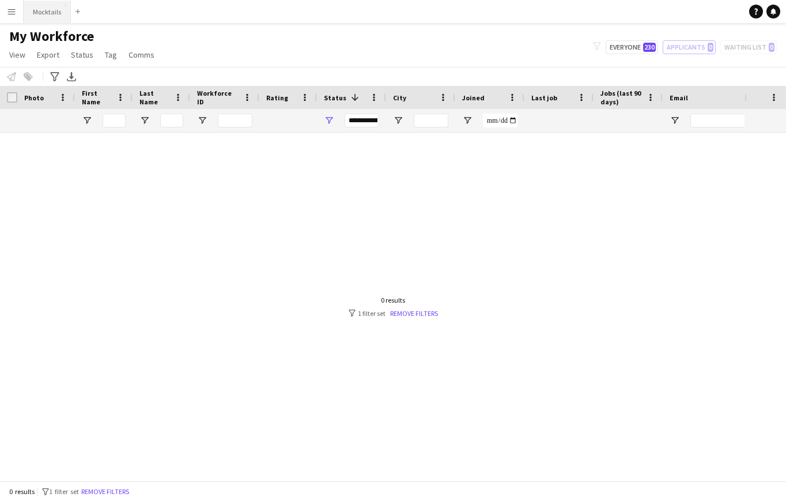
click at [46, 3] on button "Mocktails Close" at bounding box center [47, 12] width 47 height 22
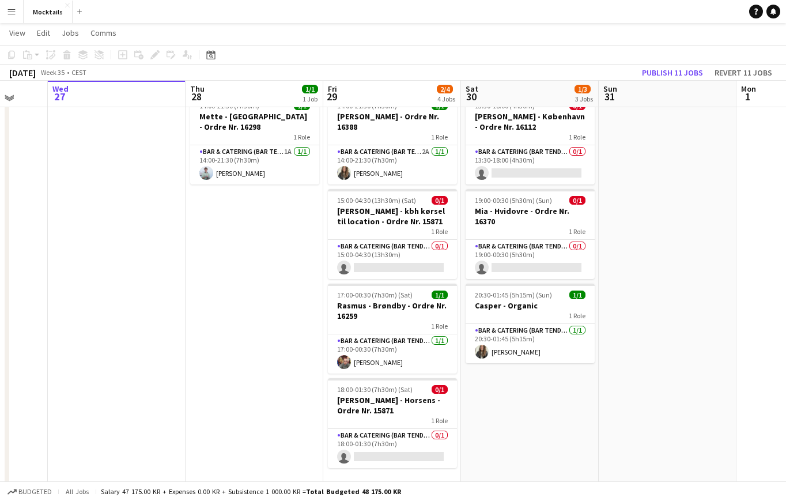
scroll to position [0, 366]
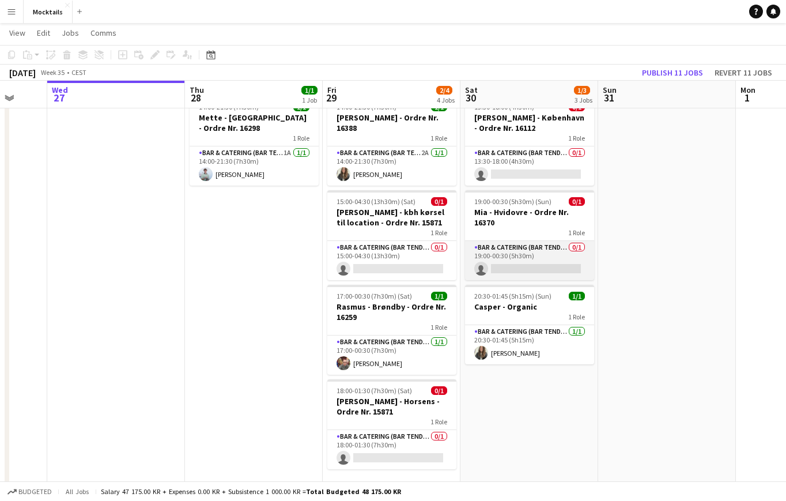
click at [537, 261] on app-card-role "Bar & Catering (Bar Tender) 0/1 19:00-00:30 (5h30m) single-neutral-actions" at bounding box center [529, 260] width 129 height 39
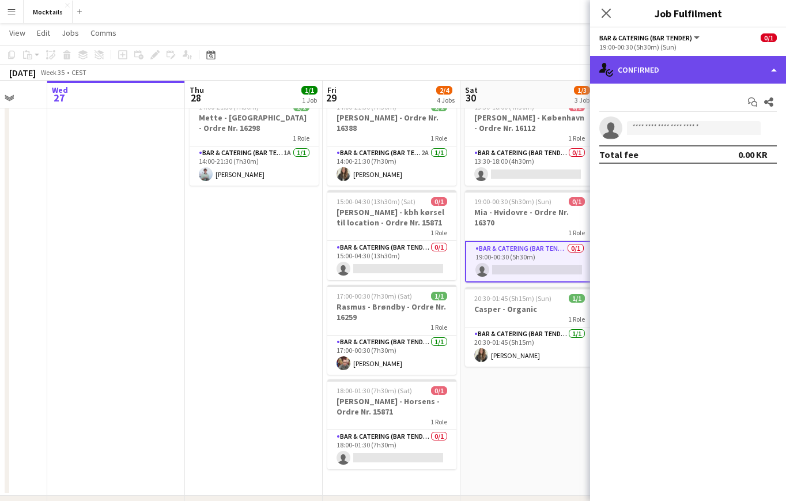
click at [697, 76] on div "single-neutral-actions-check-2 Confirmed" at bounding box center [688, 70] width 196 height 28
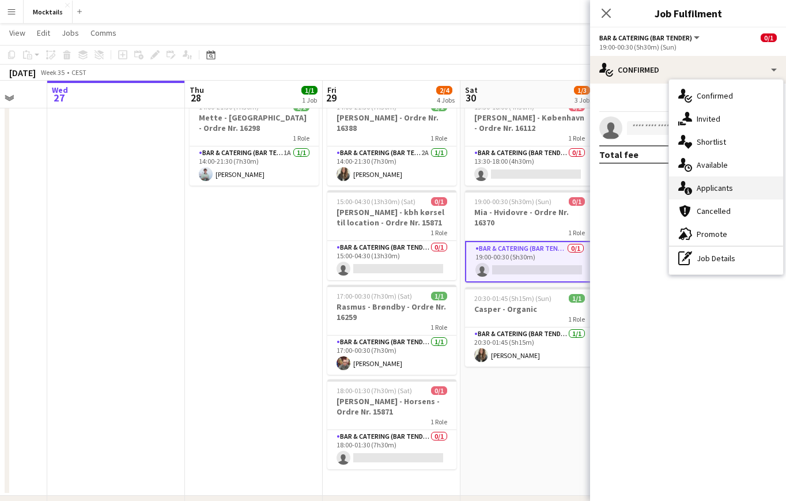
click at [748, 195] on div "single-neutral-actions-information Applicants" at bounding box center [726, 187] width 114 height 23
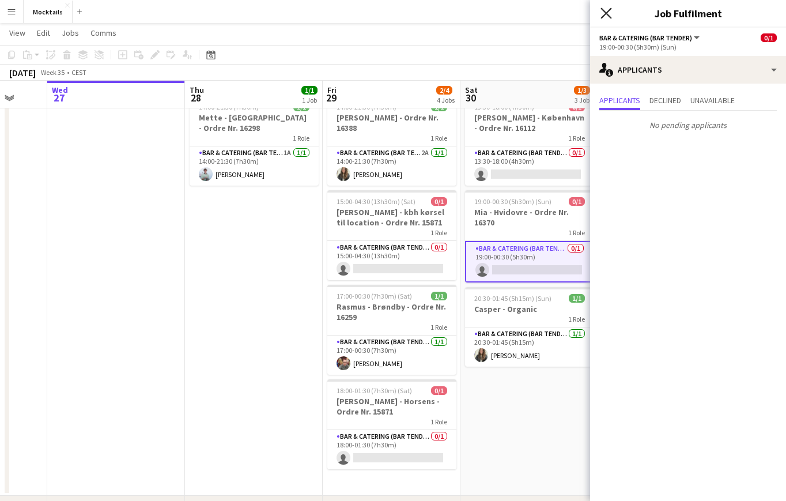
click at [611, 14] on icon "Close pop-in" at bounding box center [606, 12] width 11 height 11
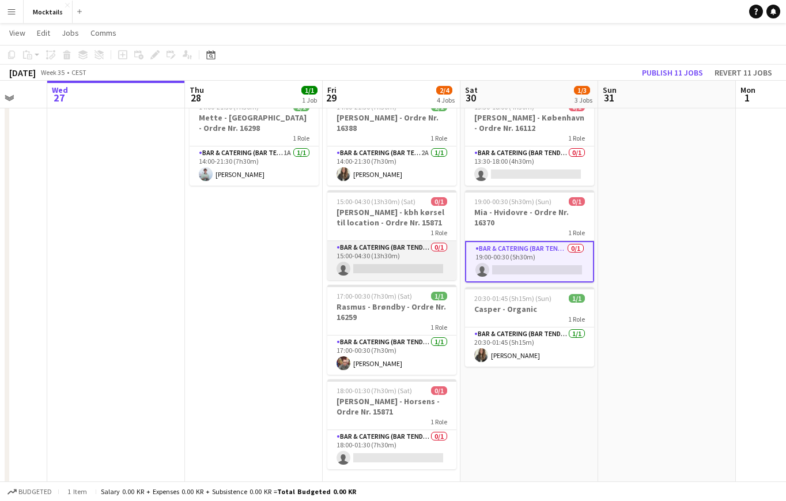
click at [401, 266] on app-card-role "Bar & Catering (Bar Tender) 0/1 15:00-04:30 (13h30m) single-neutral-actions" at bounding box center [391, 260] width 129 height 39
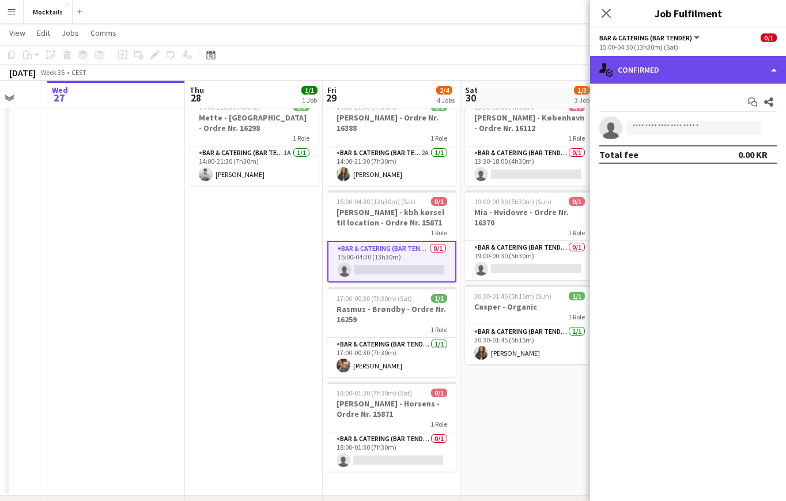
click at [672, 75] on div "single-neutral-actions-check-2 Confirmed" at bounding box center [688, 70] width 196 height 28
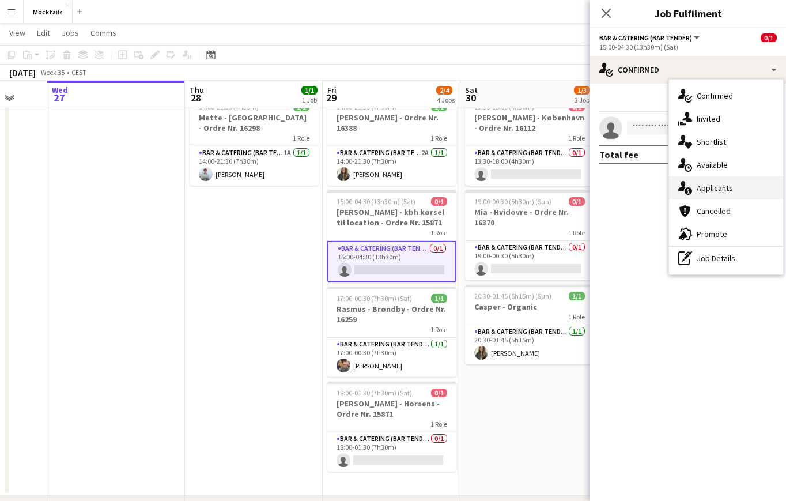
click at [699, 193] on div "single-neutral-actions-information Applicants" at bounding box center [726, 187] width 114 height 23
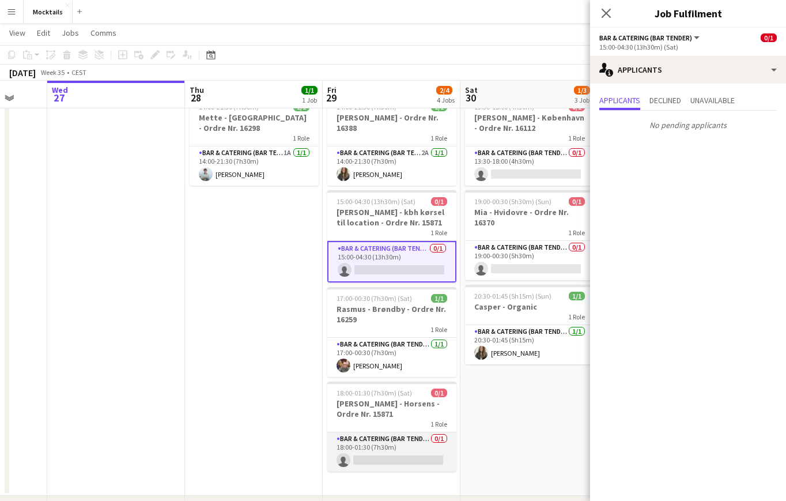
click at [386, 444] on app-card-role "Bar & Catering (Bar Tender) 0/1 18:00-01:30 (7h30m) single-neutral-actions" at bounding box center [391, 451] width 129 height 39
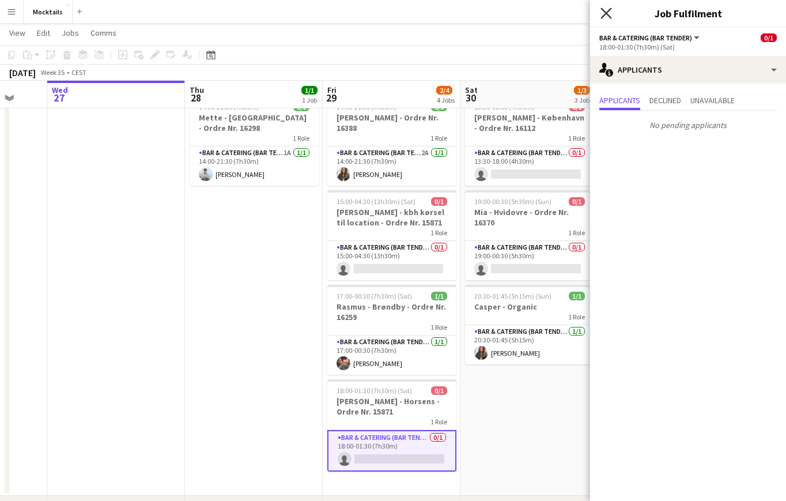
click at [608, 9] on icon "Close pop-in" at bounding box center [606, 12] width 11 height 11
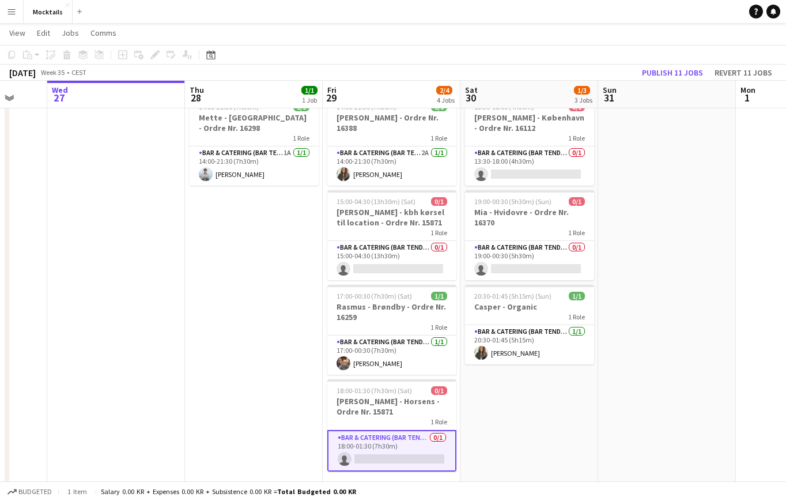
click at [641, 387] on app-date-cell at bounding box center [667, 293] width 138 height 405
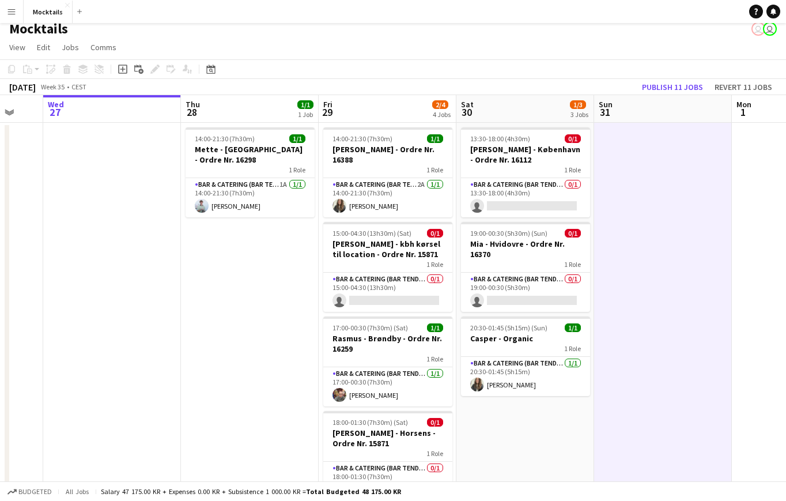
scroll to position [5, 0]
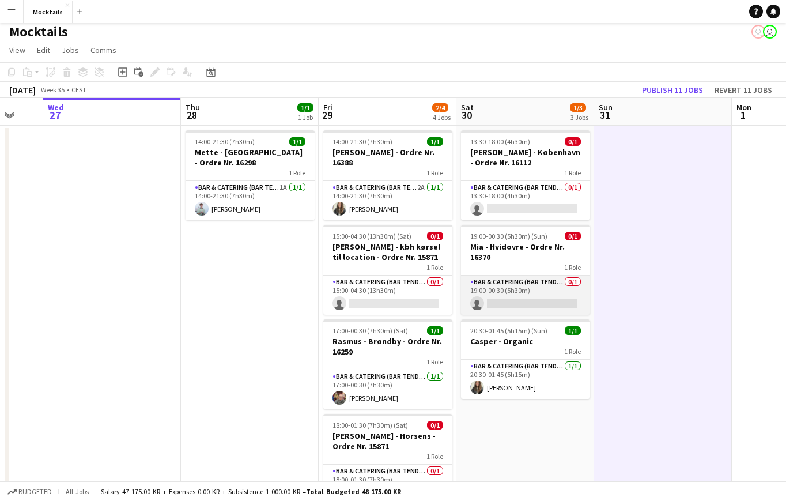
click at [537, 304] on app-card-role "Bar & Catering (Bar Tender) 0/1 19:00-00:30 (5h30m) single-neutral-actions" at bounding box center [525, 295] width 129 height 39
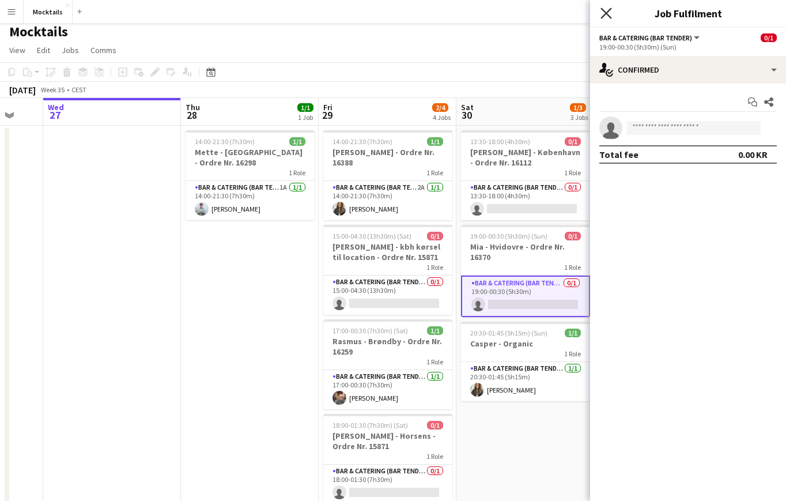
click at [602, 15] on icon "Close pop-in" at bounding box center [606, 12] width 11 height 11
